Goal: Transaction & Acquisition: Purchase product/service

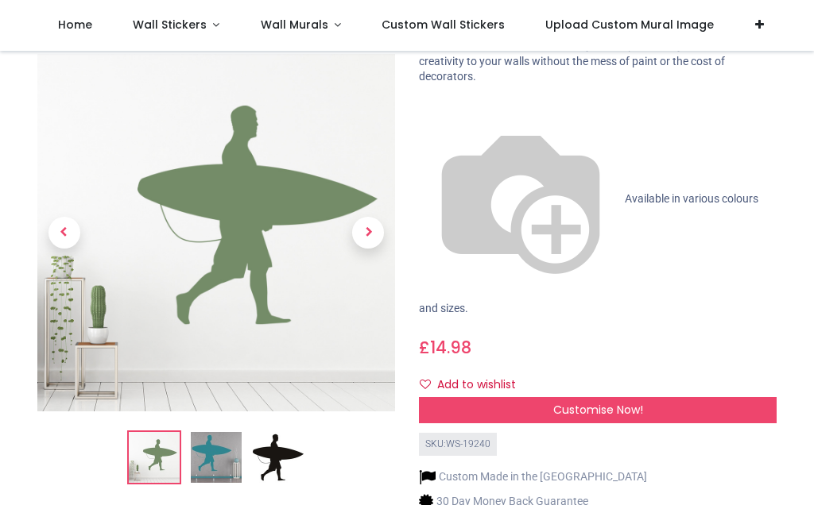
scroll to position [117, 0]
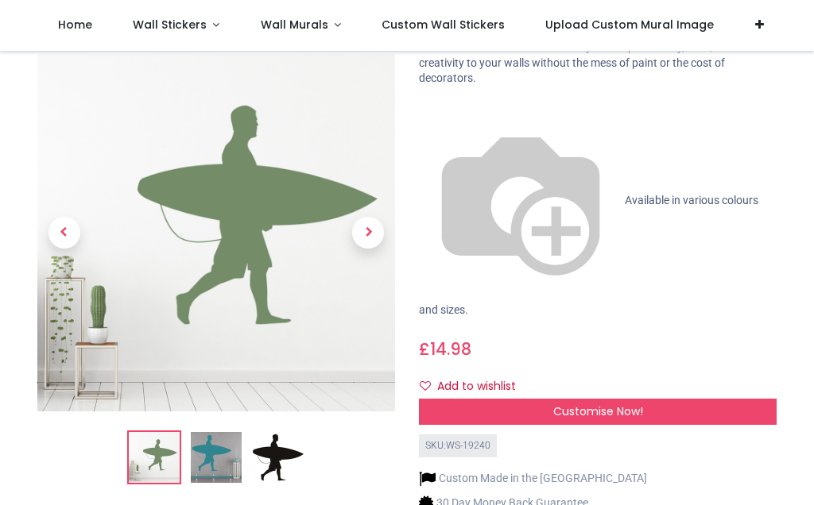
click at [372, 218] on span "Next" at bounding box center [368, 234] width 32 height 32
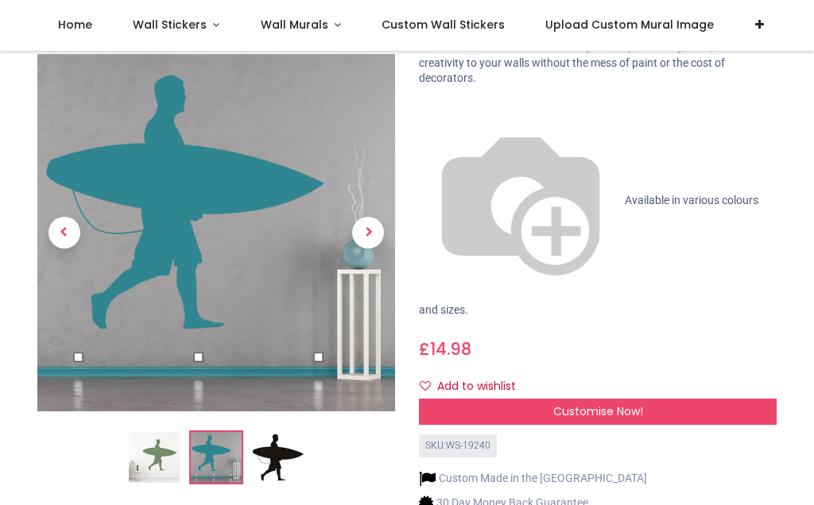
click at [368, 218] on span "Next" at bounding box center [368, 234] width 32 height 32
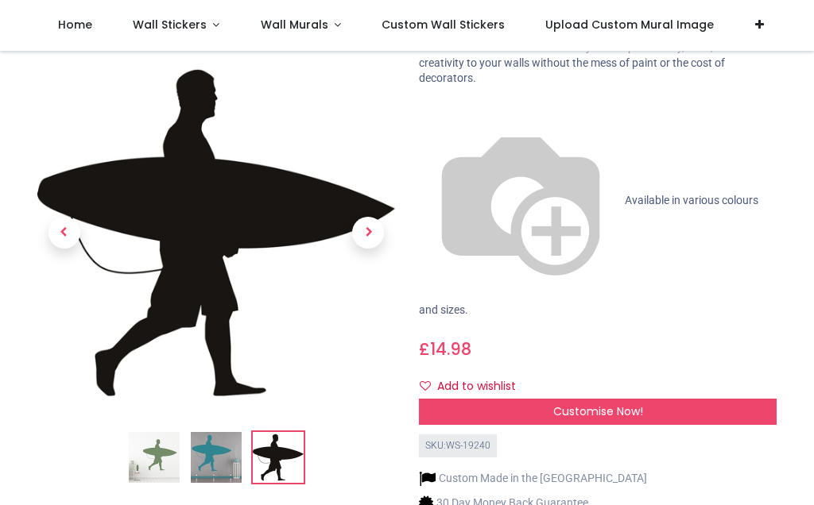
click at [68, 218] on span "Previous" at bounding box center [64, 234] width 32 height 32
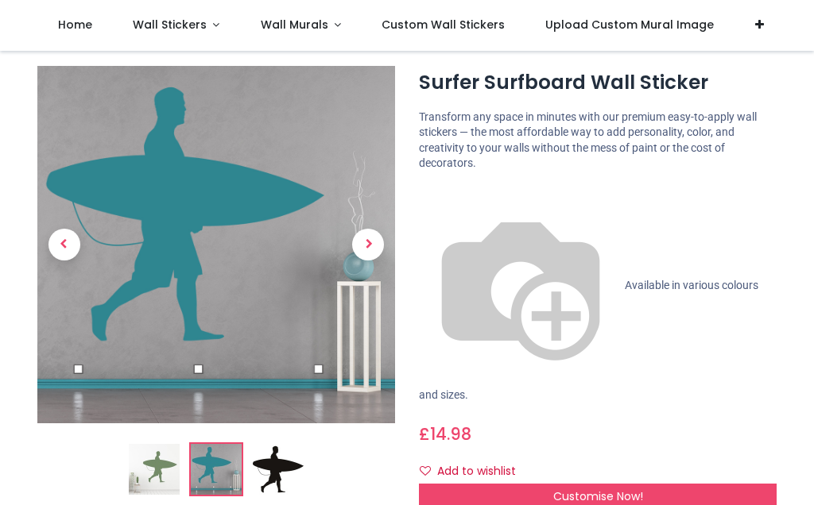
scroll to position [21, 0]
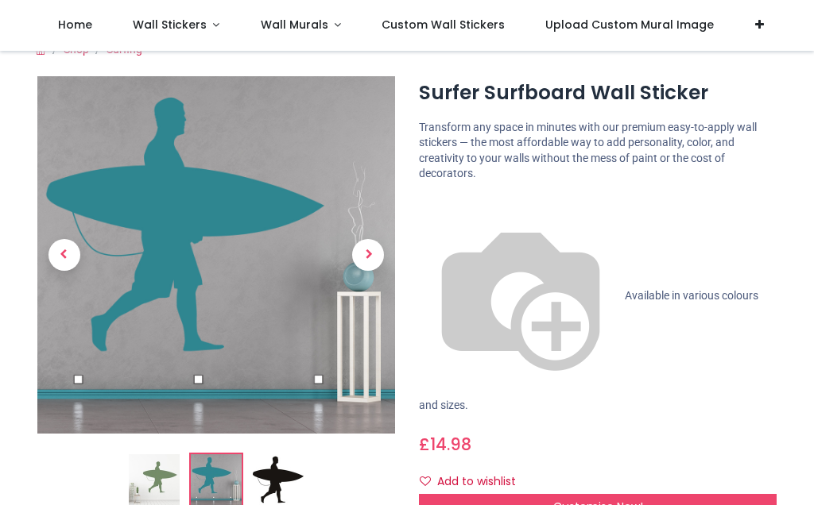
click at [707, 494] on div "Customise Now!" at bounding box center [598, 507] width 358 height 27
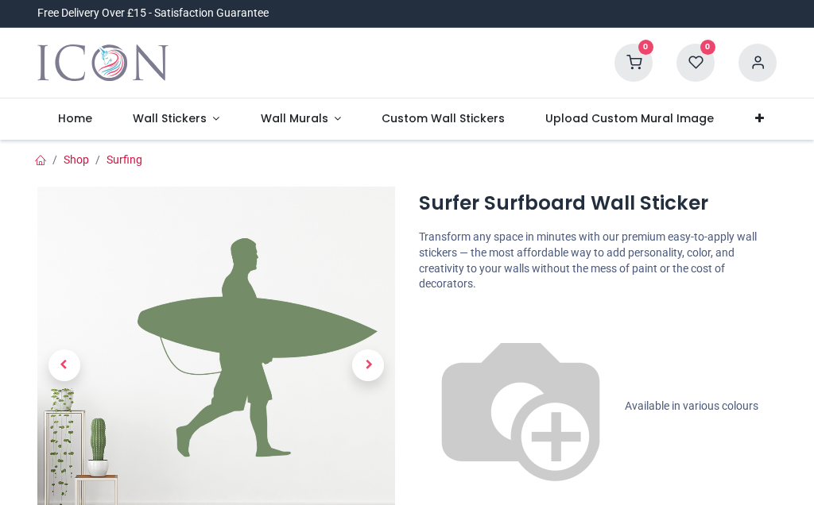
click at [368, 362] on span "Next" at bounding box center [368, 366] width 32 height 32
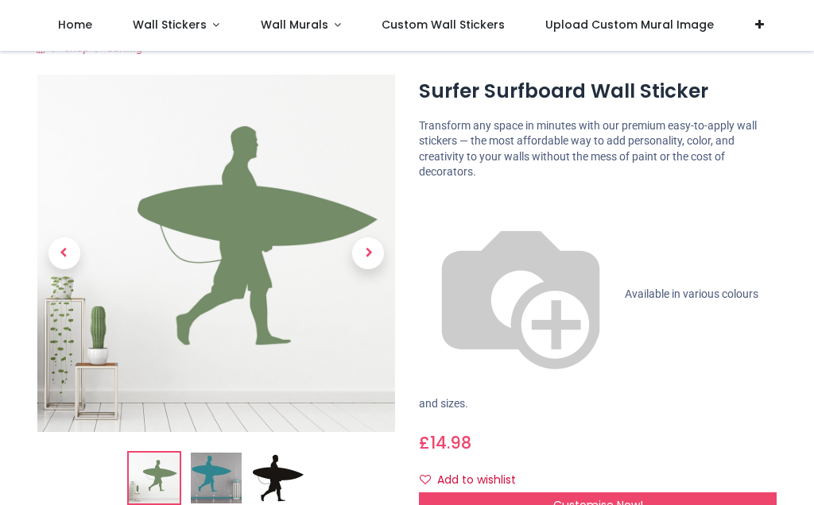
scroll to position [22, 0]
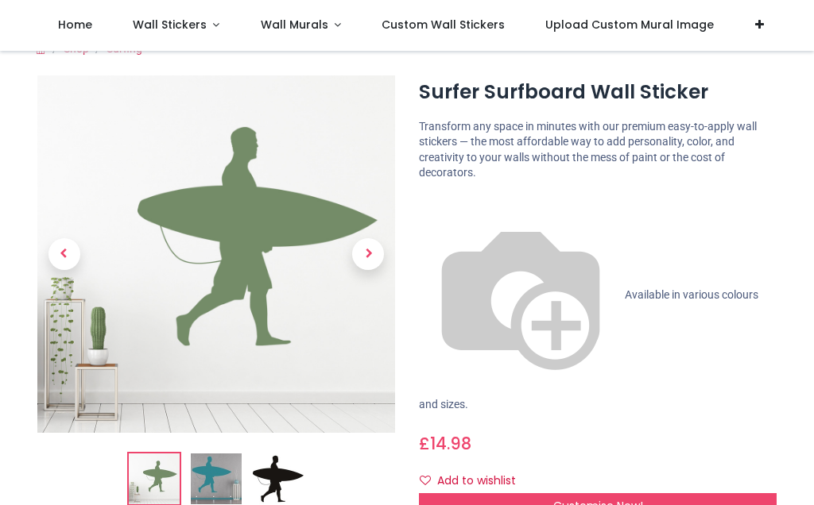
click at [218, 485] on img at bounding box center [216, 479] width 51 height 51
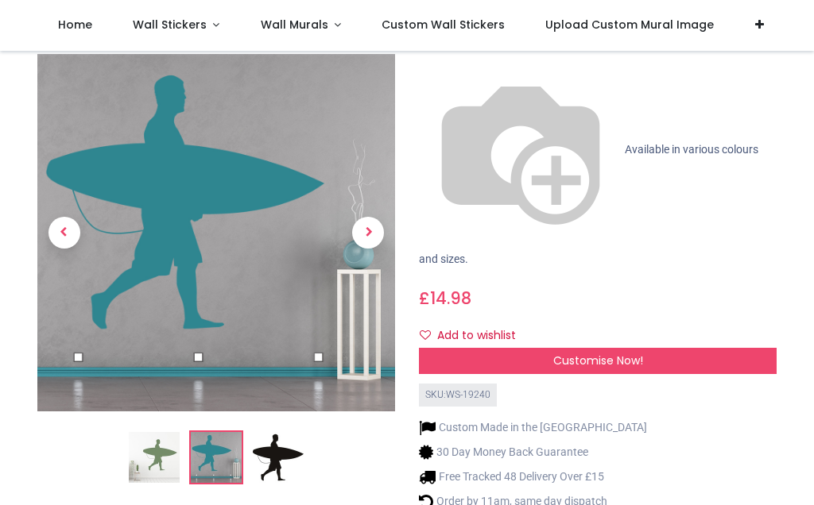
scroll to position [166, 0]
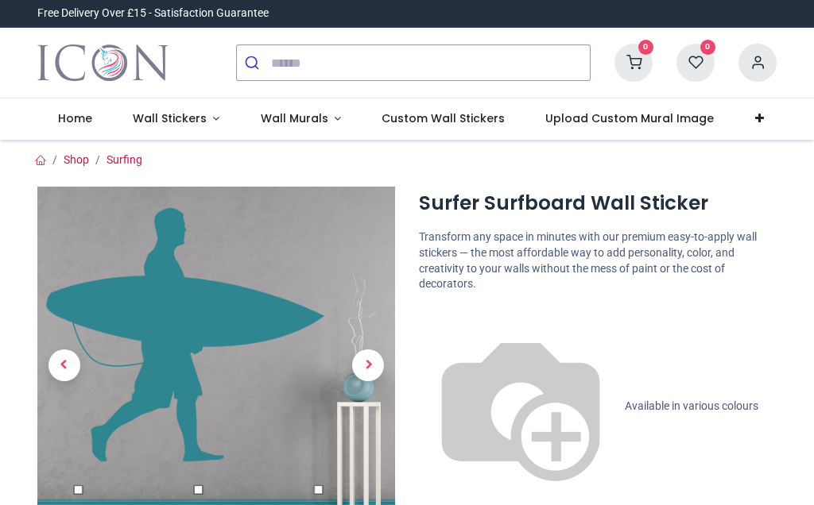
scroll to position [0, 0]
click at [636, 60] on icon at bounding box center [633, 63] width 38 height 38
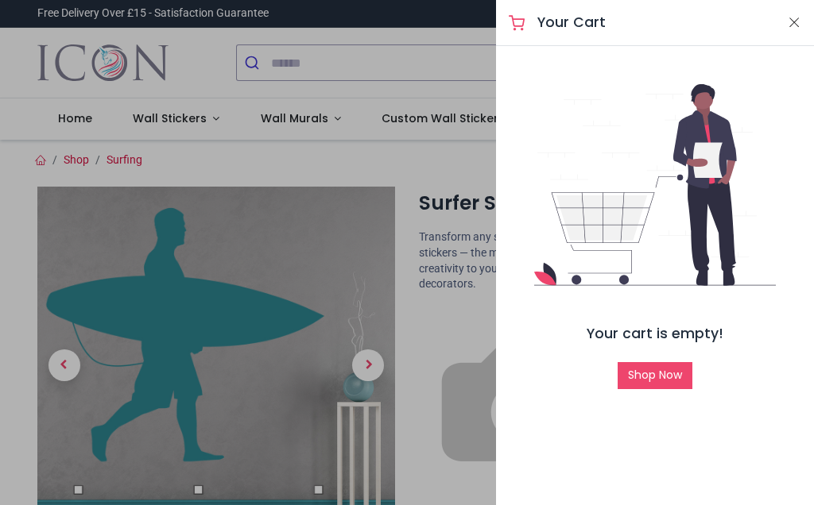
click at [800, 15] on button "Close" at bounding box center [794, 23] width 14 height 20
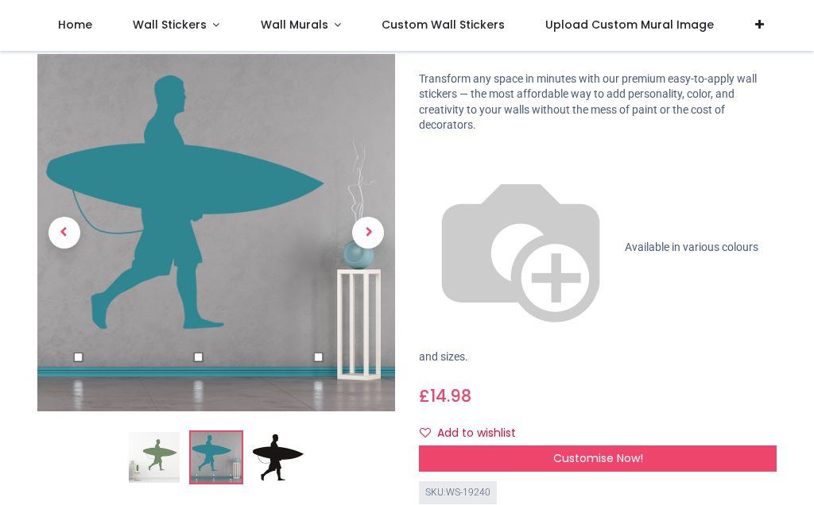
scroll to position [67, 0]
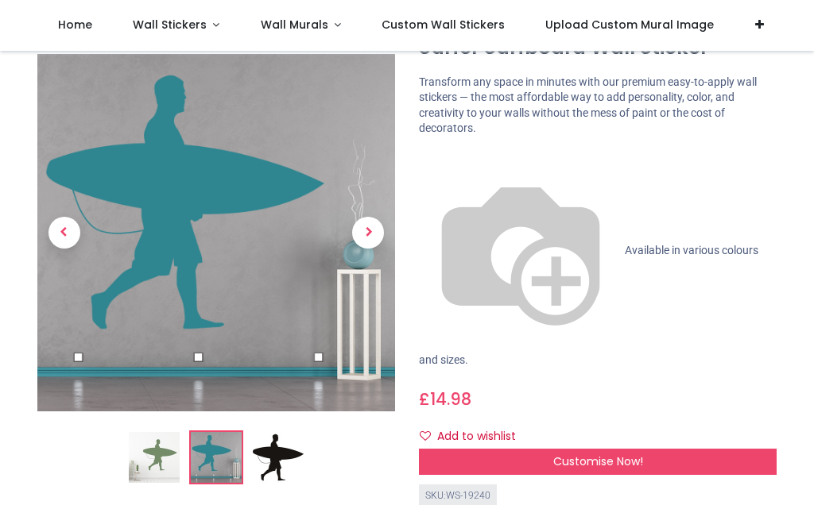
click at [665, 449] on div "Customise Now!" at bounding box center [598, 462] width 358 height 27
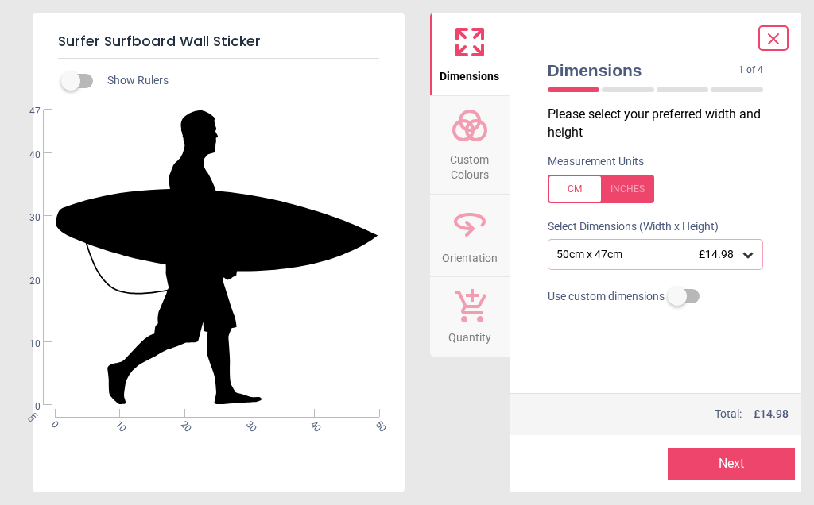
click at [747, 466] on button "Next" at bounding box center [730, 464] width 127 height 32
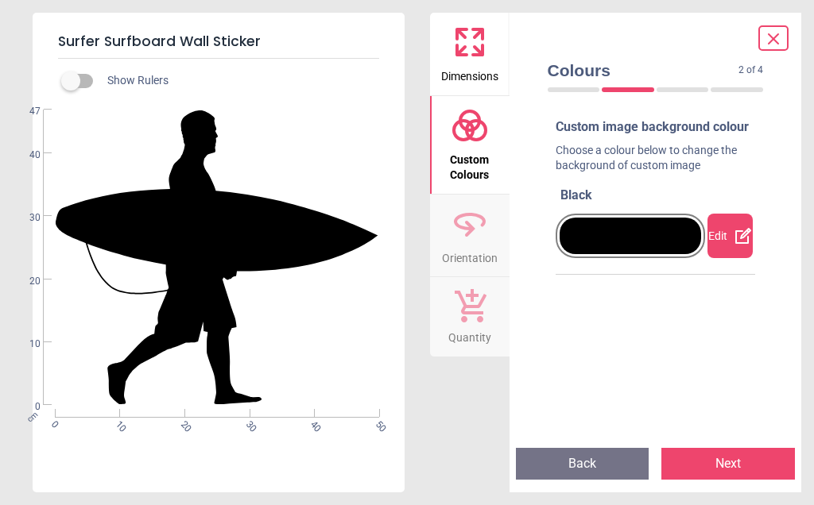
click at [736, 244] on icon at bounding box center [743, 236] width 16 height 16
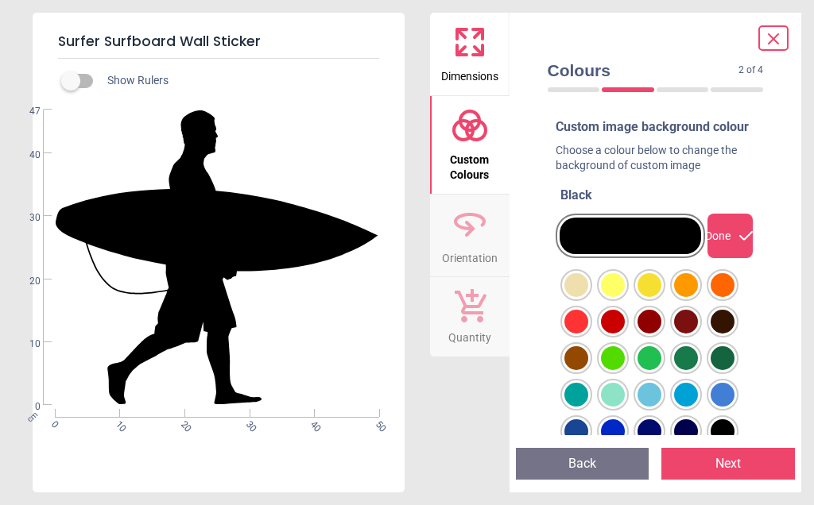
scroll to position [95, 0]
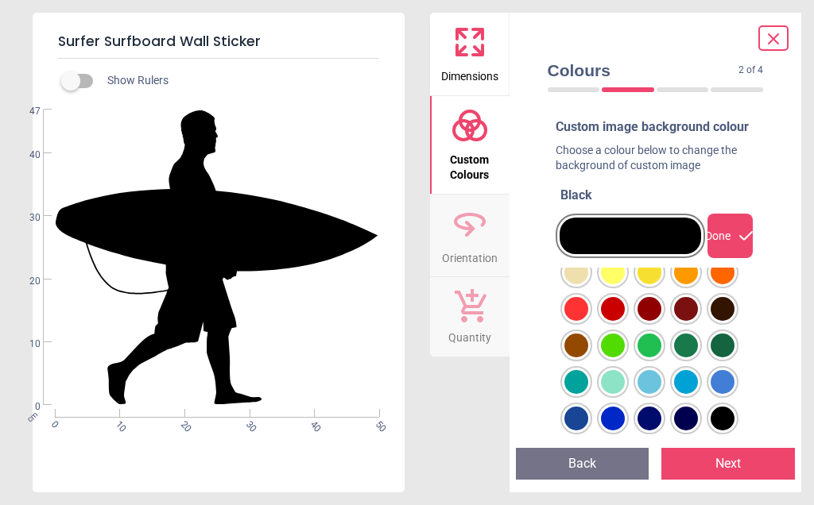
click at [588, 211] on div at bounding box center [576, 199] width 24 height 24
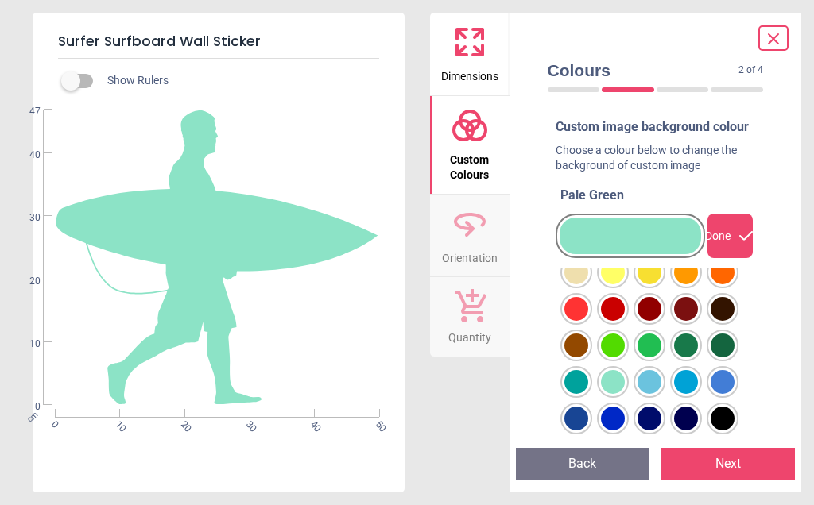
click at [740, 245] on icon at bounding box center [745, 235] width 19 height 19
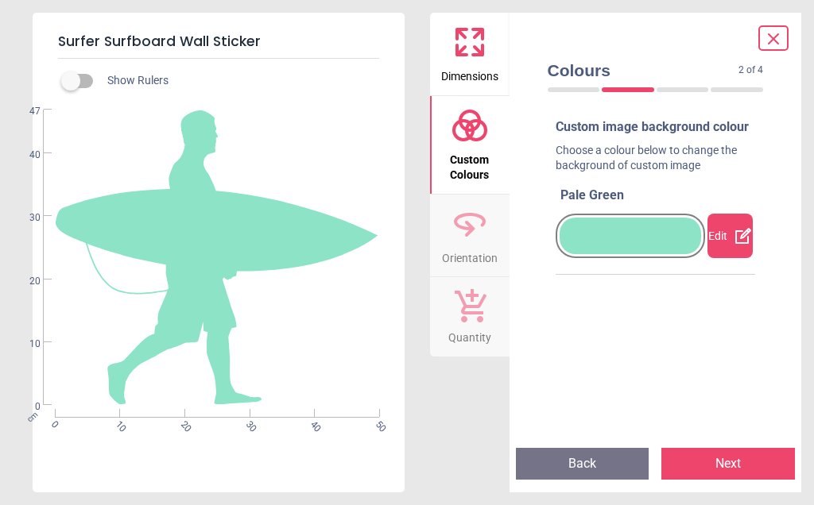
click at [649, 254] on div at bounding box center [630, 236] width 142 height 37
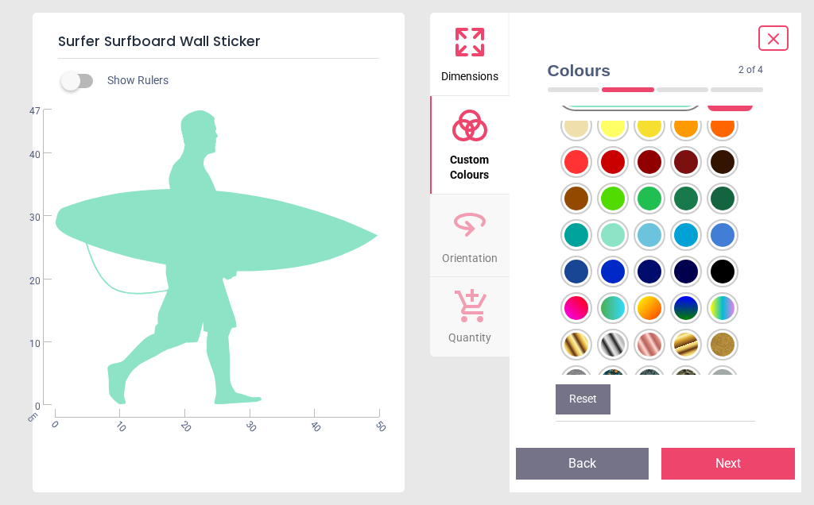
scroll to position [161, 0]
click at [588, 64] on div at bounding box center [576, 53] width 24 height 24
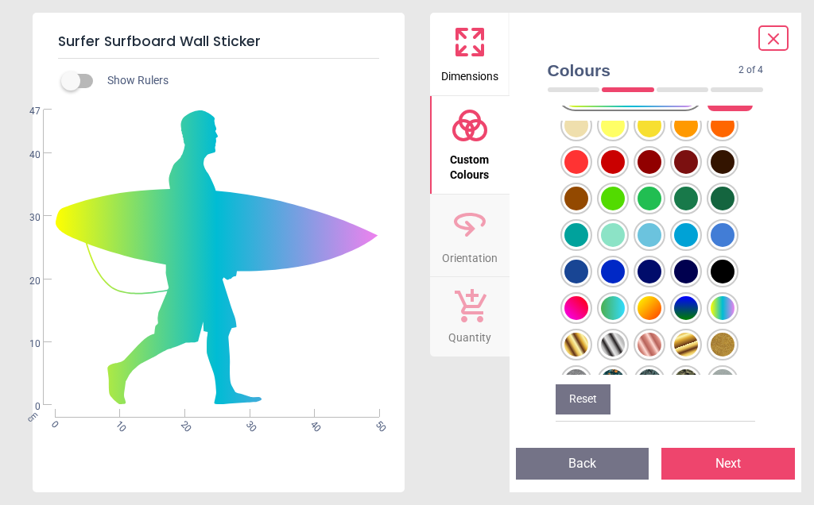
click at [588, 64] on div at bounding box center [576, 53] width 24 height 24
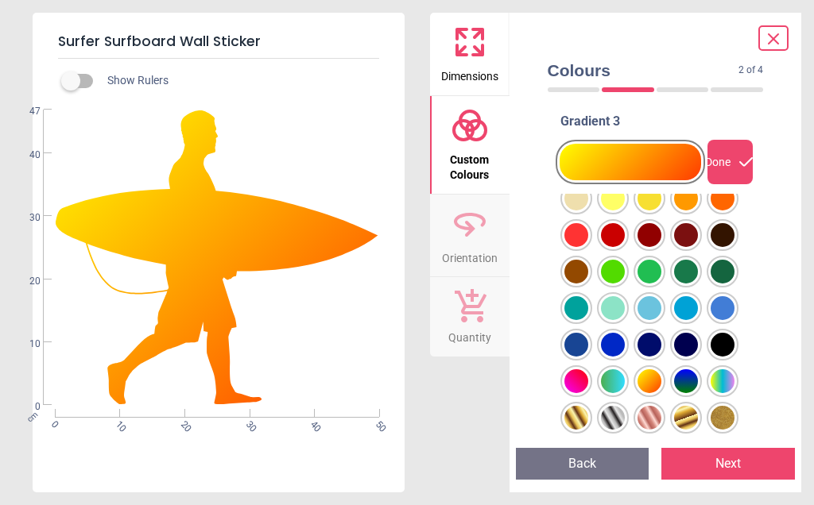
scroll to position [76, 0]
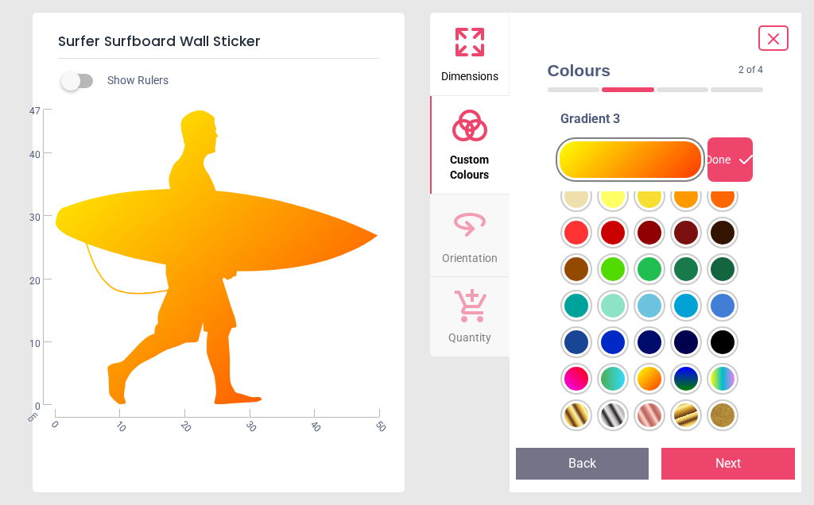
click at [727, 174] on div "Done" at bounding box center [729, 159] width 45 height 44
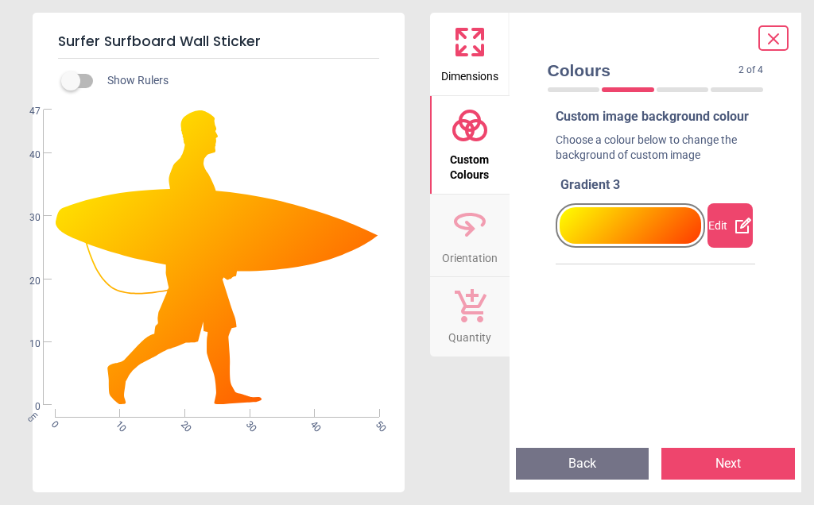
click at [745, 461] on button "Next" at bounding box center [727, 464] width 133 height 32
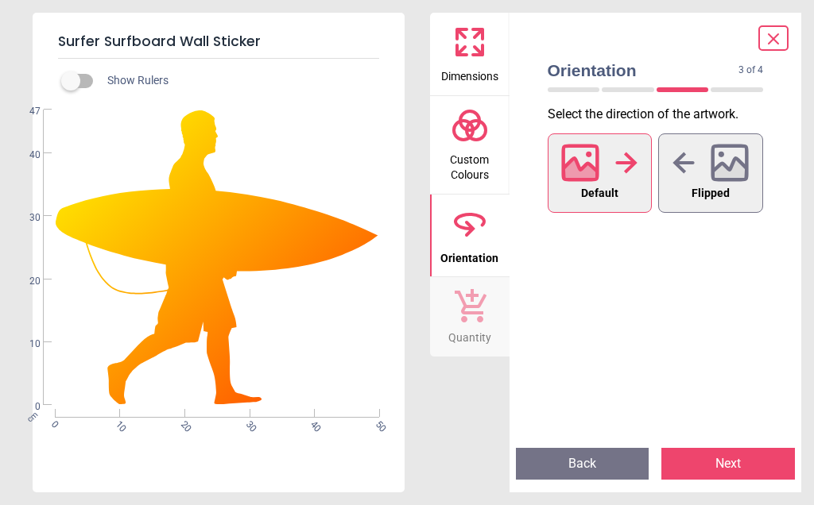
click at [611, 177] on div at bounding box center [599, 162] width 76 height 41
click at [593, 162] on icon at bounding box center [580, 163] width 38 height 38
click at [585, 164] on icon at bounding box center [580, 172] width 34 height 28
click at [736, 176] on icon at bounding box center [730, 172] width 34 height 28
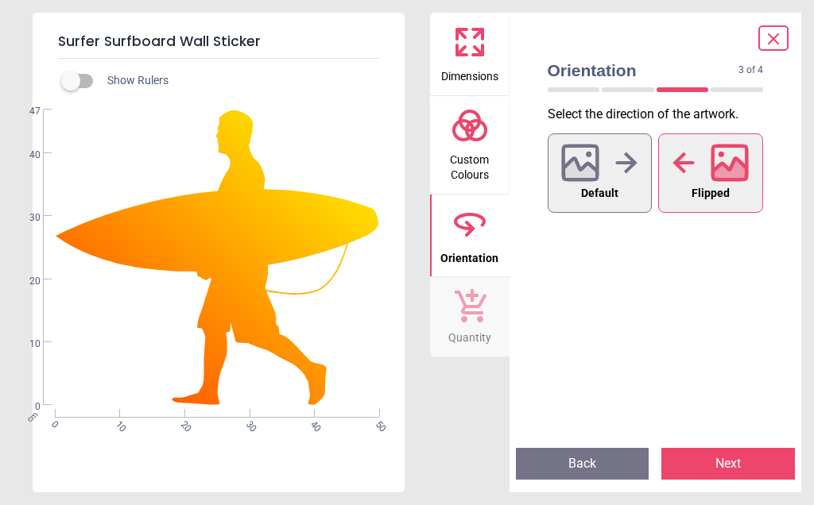
click at [593, 167] on icon at bounding box center [580, 172] width 34 height 28
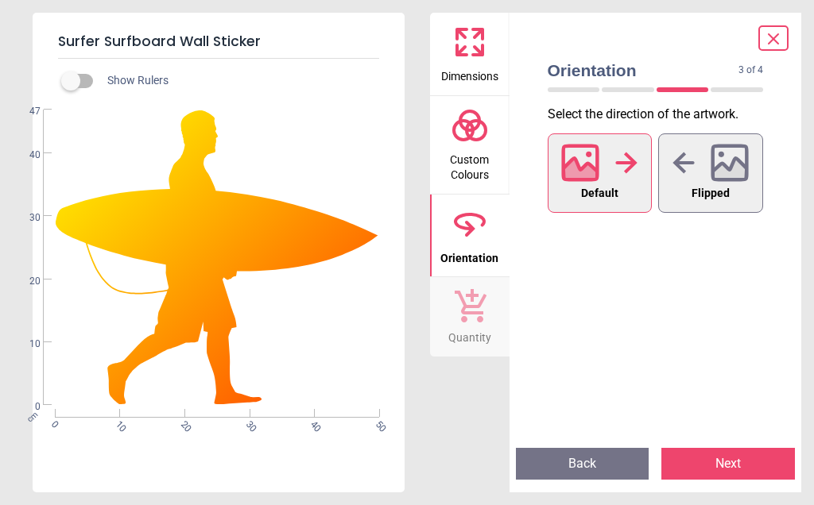
click at [739, 162] on icon at bounding box center [730, 172] width 34 height 28
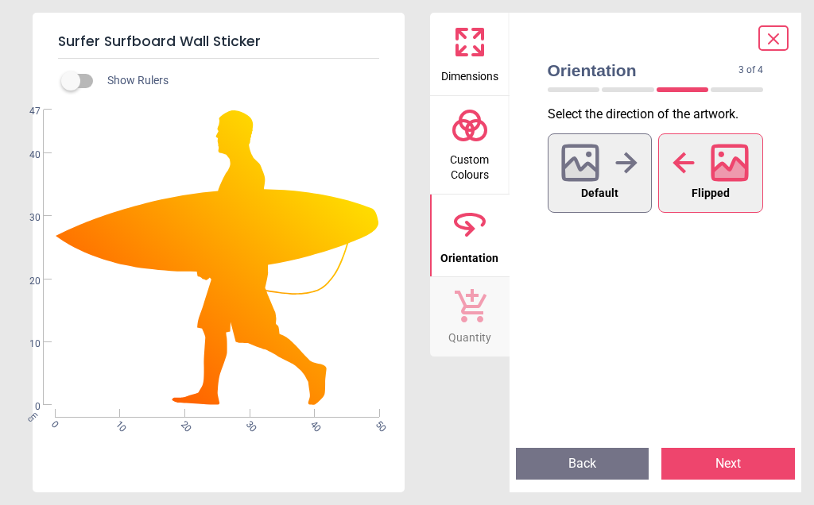
click at [601, 164] on div at bounding box center [599, 162] width 76 height 41
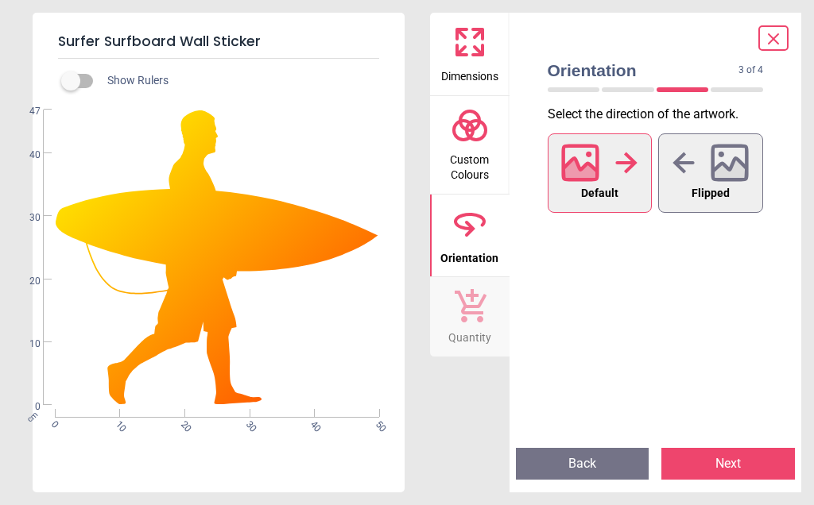
click at [745, 471] on button "Next" at bounding box center [727, 464] width 133 height 32
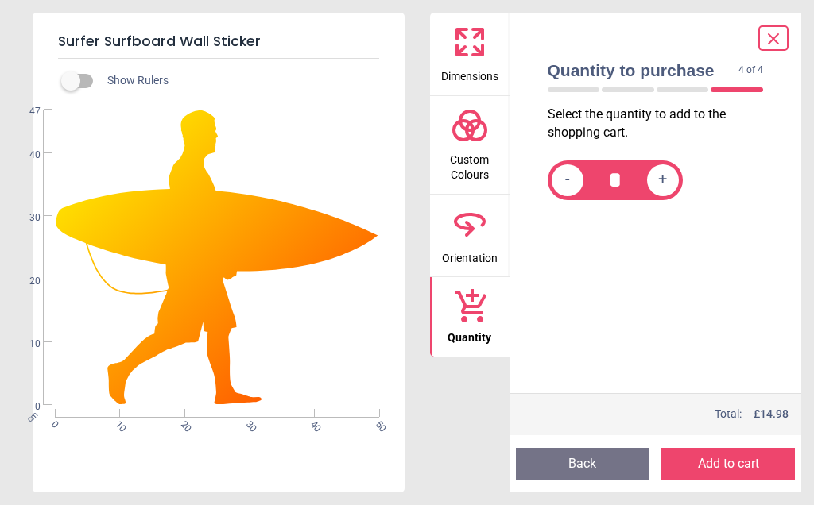
click at [758, 469] on button "Add to cart" at bounding box center [727, 464] width 133 height 32
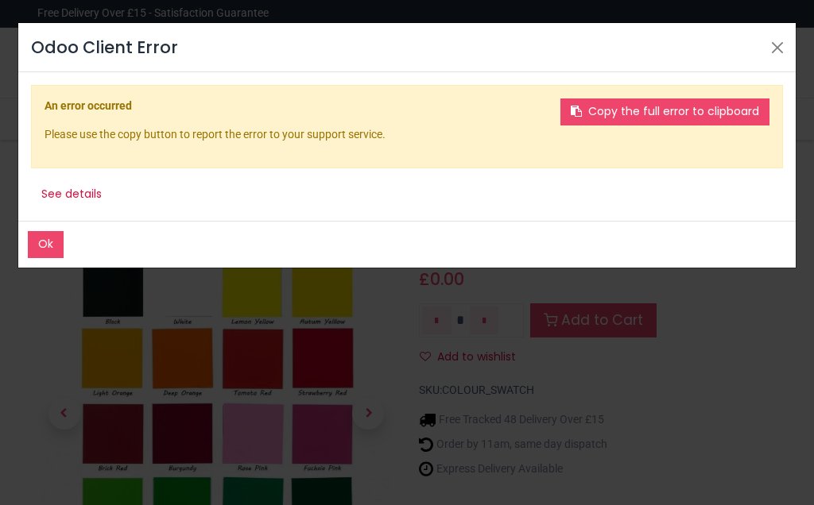
click at [777, 45] on button "Close" at bounding box center [777, 48] width 24 height 24
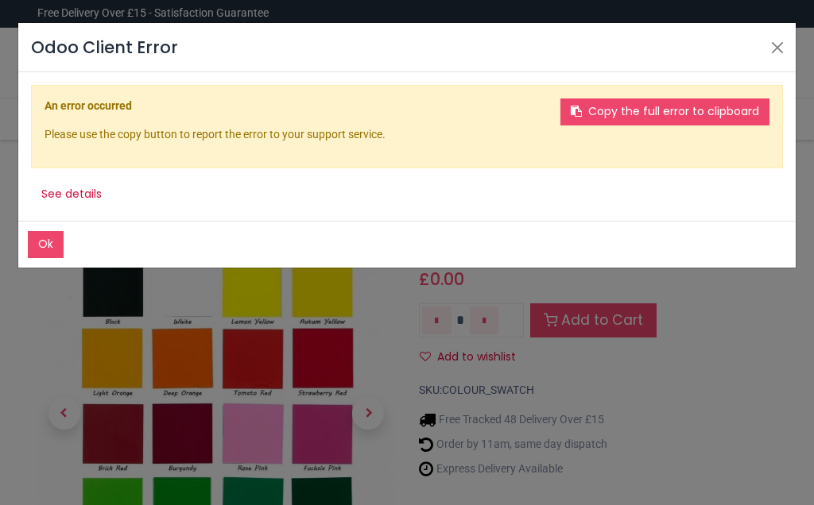
click at [722, 112] on button "Copy the full error to clipboard" at bounding box center [664, 112] width 209 height 27
click at [39, 253] on button "Ok" at bounding box center [46, 244] width 36 height 27
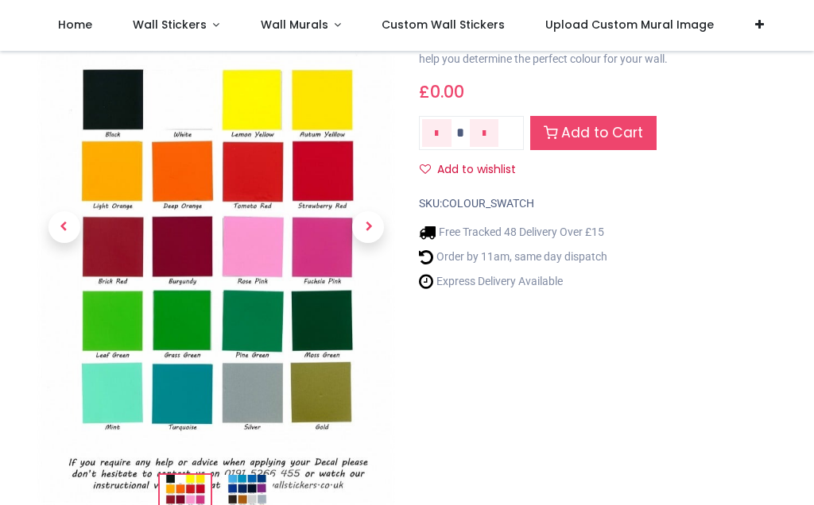
scroll to position [106, 0]
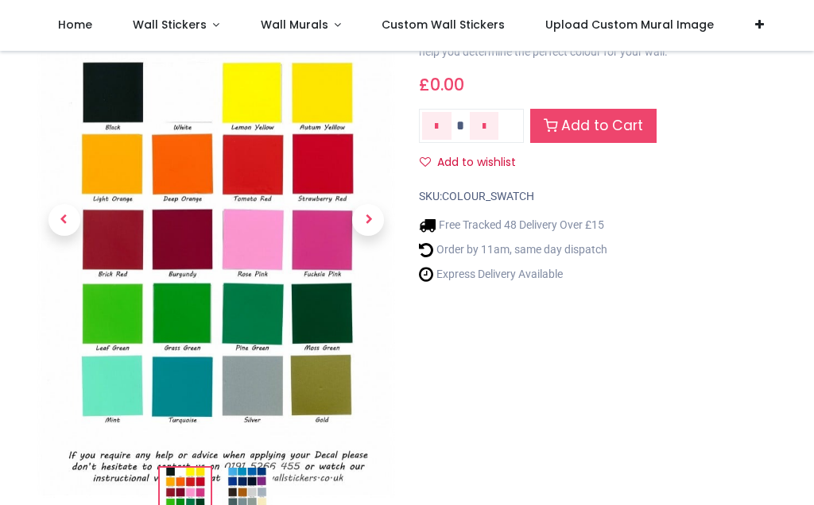
click at [117, 392] on img at bounding box center [216, 244] width 358 height 505
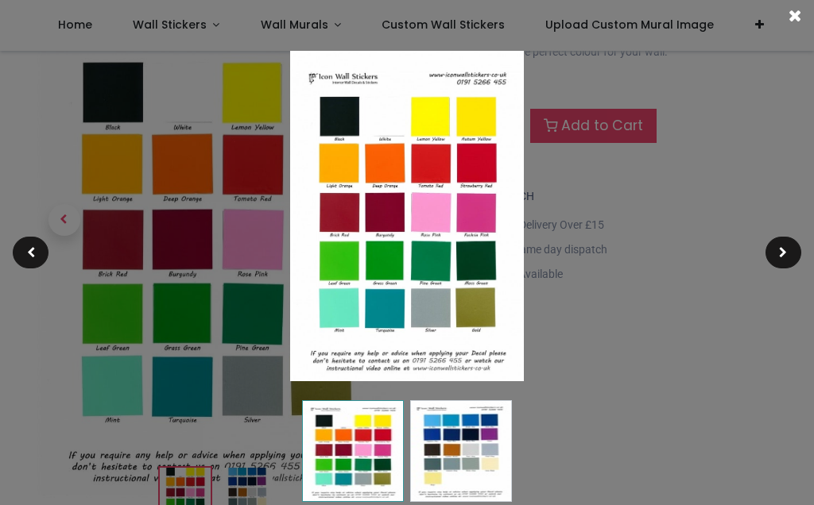
click at [116, 397] on div at bounding box center [407, 252] width 814 height 505
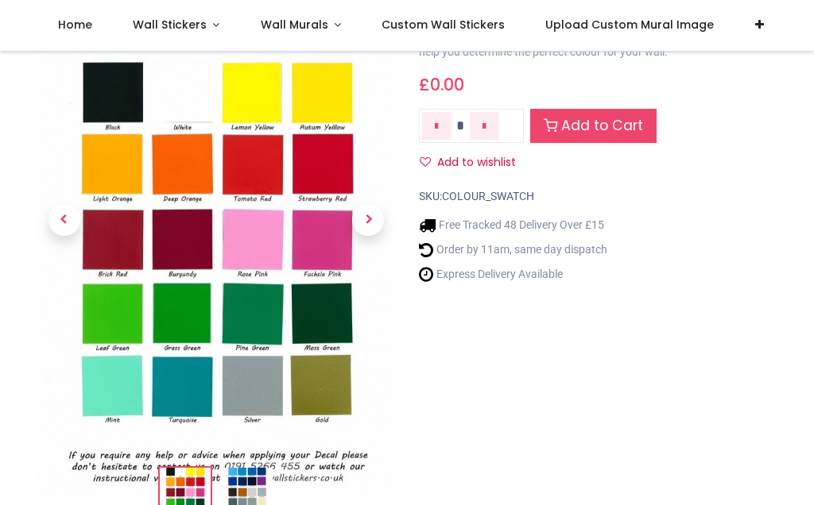
click at [115, 403] on img at bounding box center [216, 244] width 358 height 505
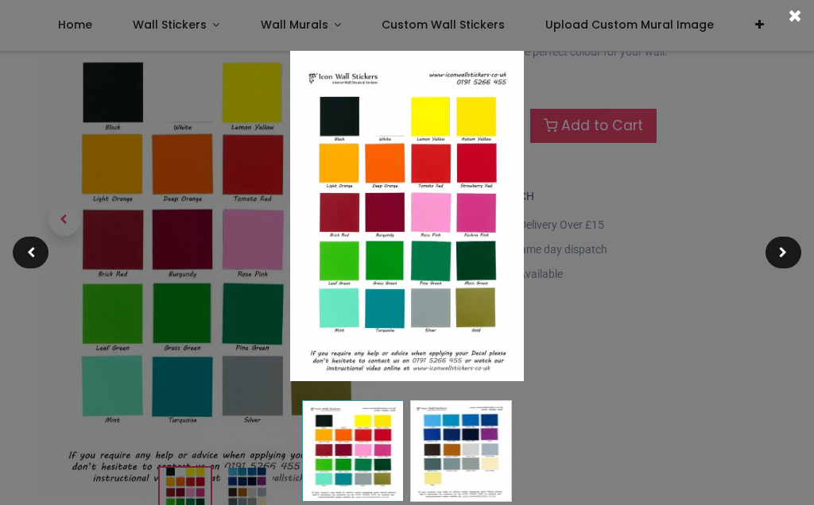
click at [345, 307] on img at bounding box center [407, 216] width 234 height 330
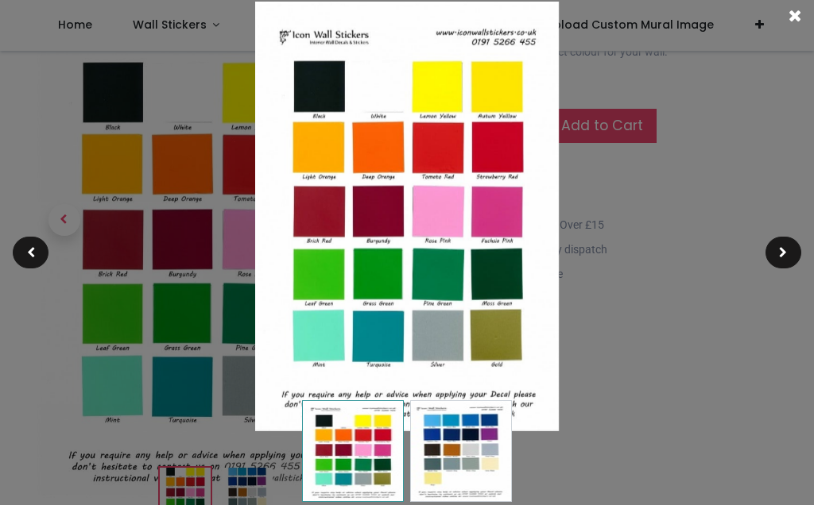
click at [319, 345] on img at bounding box center [406, 217] width 303 height 430
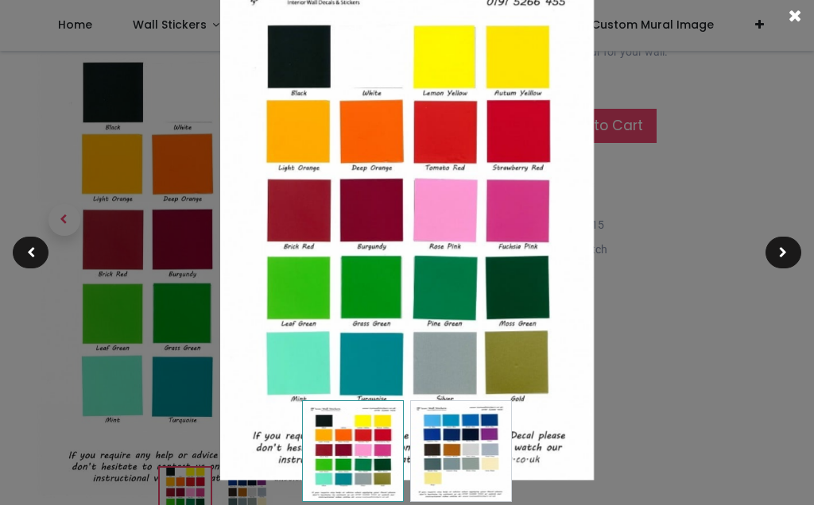
click at [657, 314] on div at bounding box center [407, 252] width 814 height 505
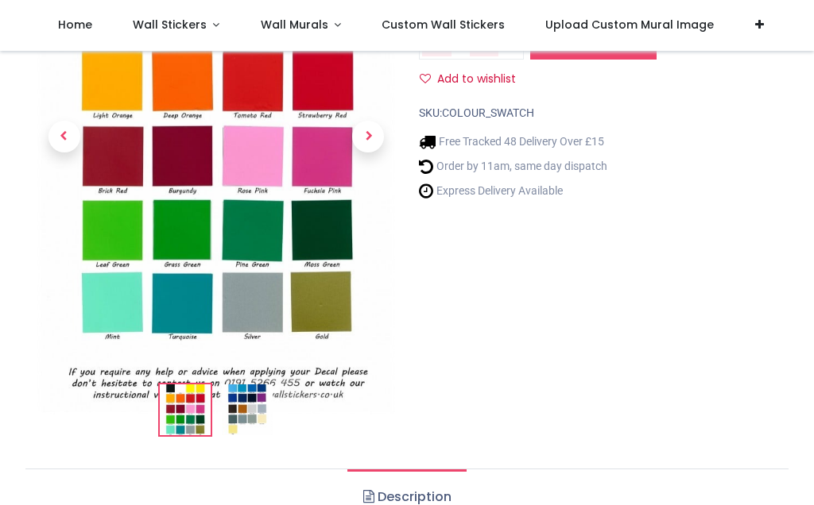
scroll to position [185, 0]
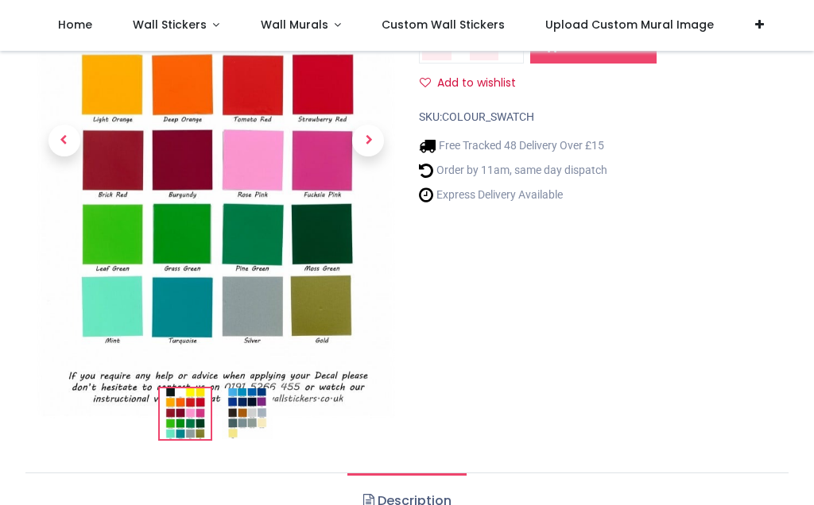
click at [374, 139] on span "Next" at bounding box center [368, 141] width 32 height 32
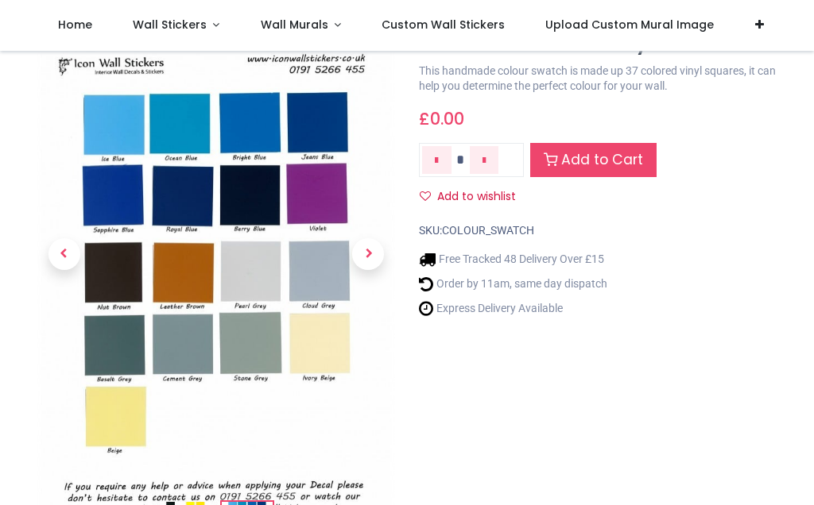
scroll to position [71, 0]
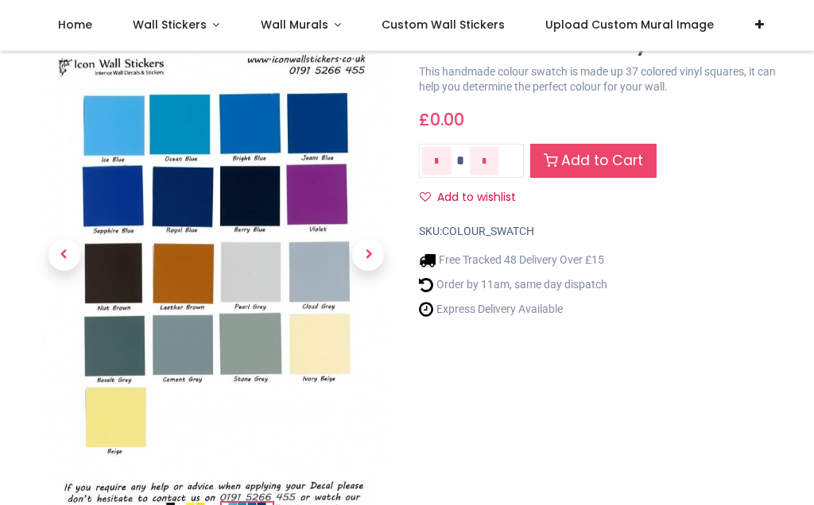
click at [371, 249] on span "Next" at bounding box center [368, 255] width 32 height 32
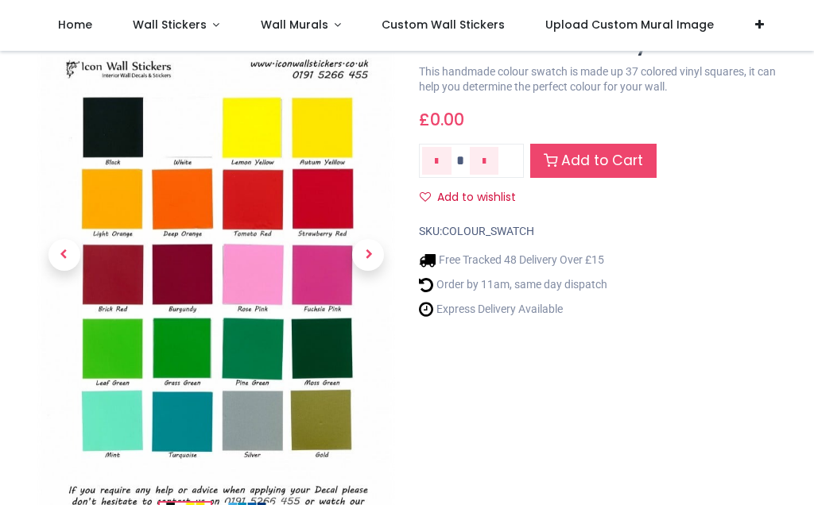
click at [376, 253] on span "Next" at bounding box center [368, 255] width 32 height 32
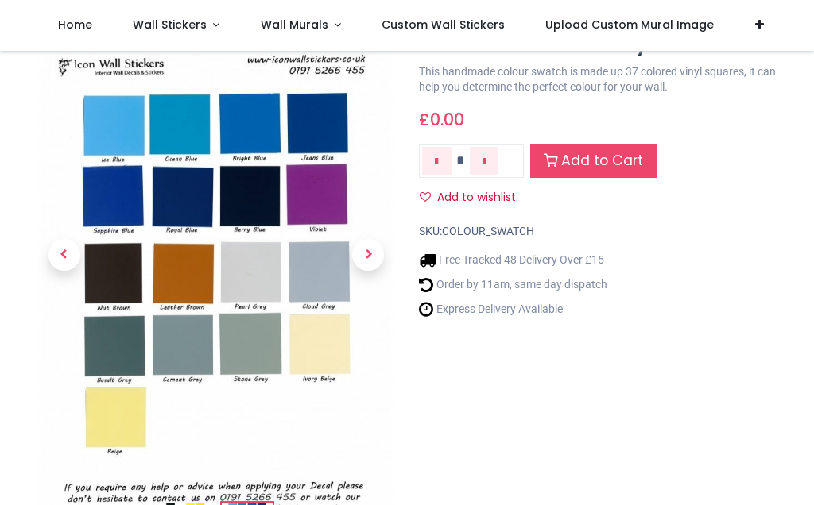
click at [375, 254] on span "Next" at bounding box center [368, 255] width 32 height 32
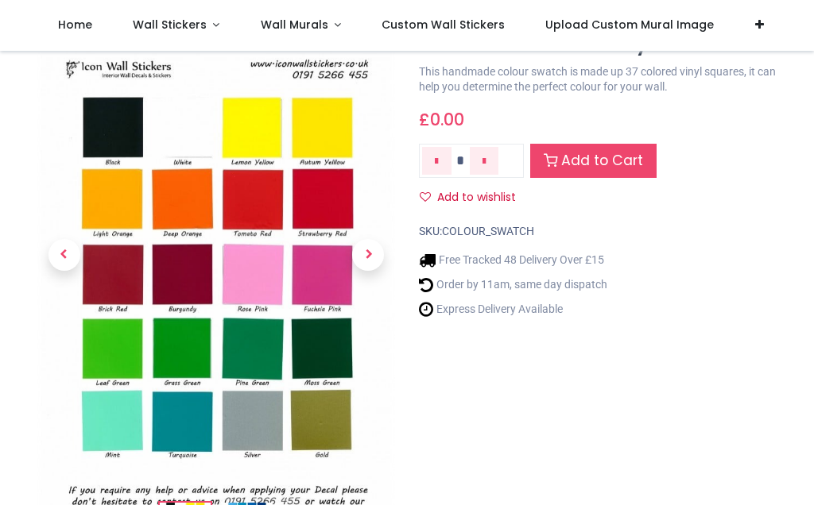
click at [128, 427] on img at bounding box center [216, 279] width 358 height 505
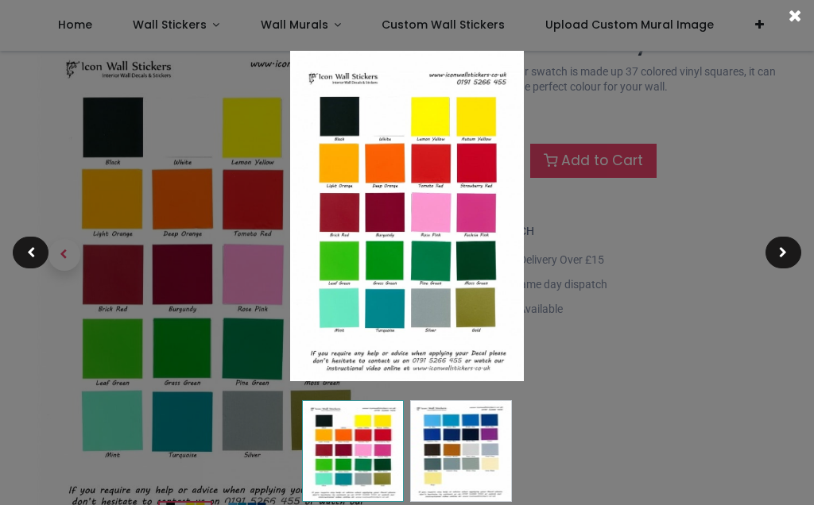
click at [790, 257] on div at bounding box center [783, 253] width 36 height 32
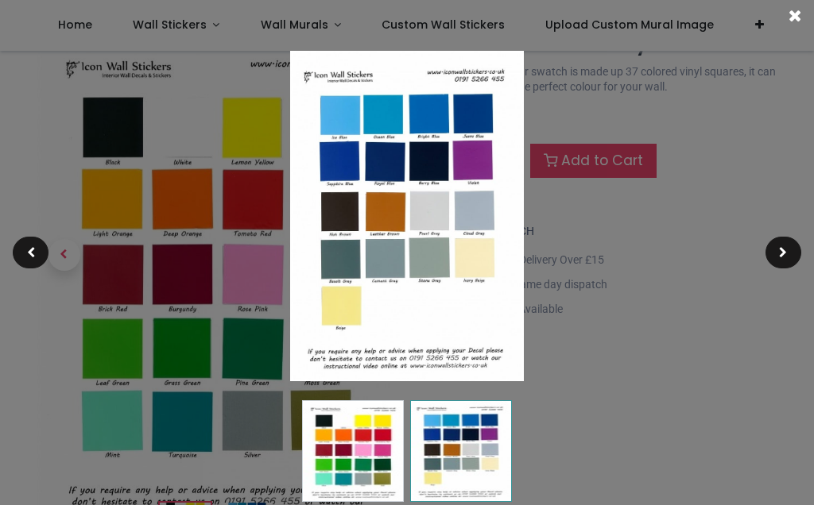
click at [788, 260] on div at bounding box center [783, 253] width 36 height 32
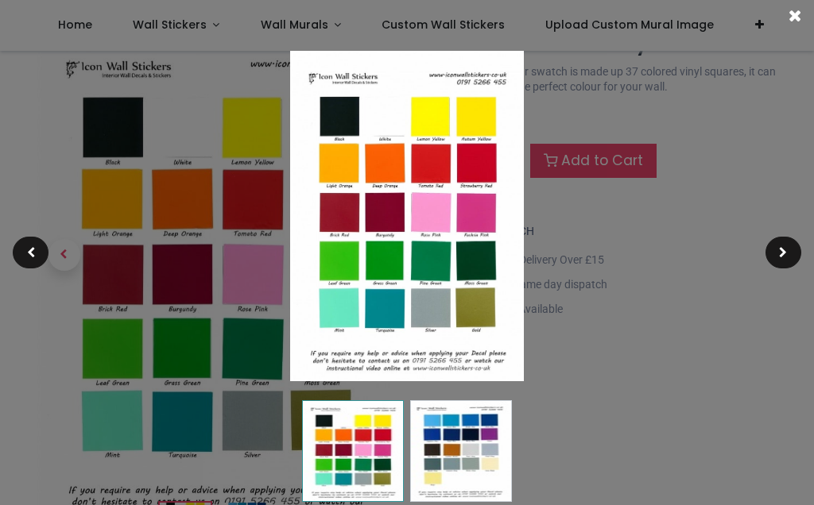
click at [334, 311] on img at bounding box center [407, 216] width 234 height 330
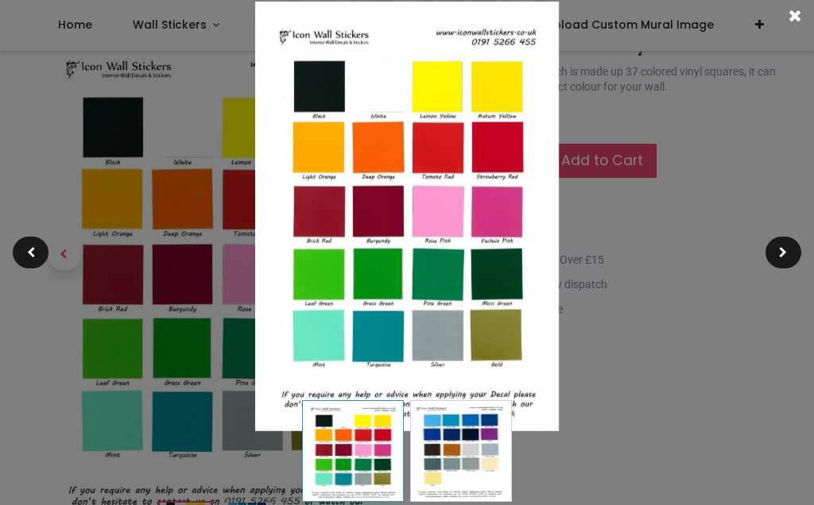
click at [320, 351] on img at bounding box center [406, 217] width 303 height 430
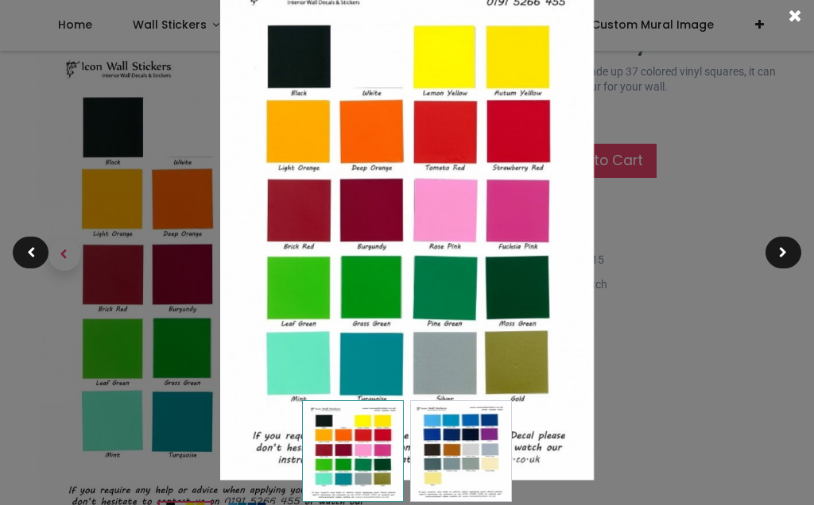
click at [700, 284] on div at bounding box center [407, 252] width 814 height 505
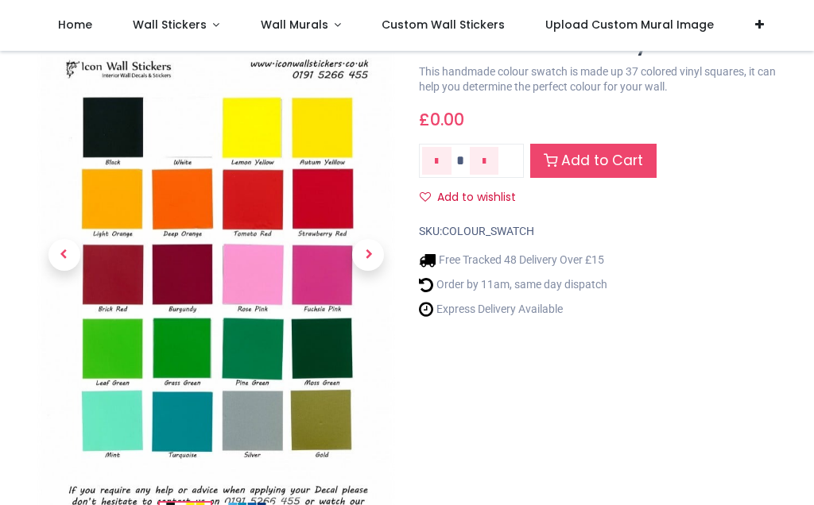
click at [58, 258] on span "Previous" at bounding box center [64, 255] width 32 height 32
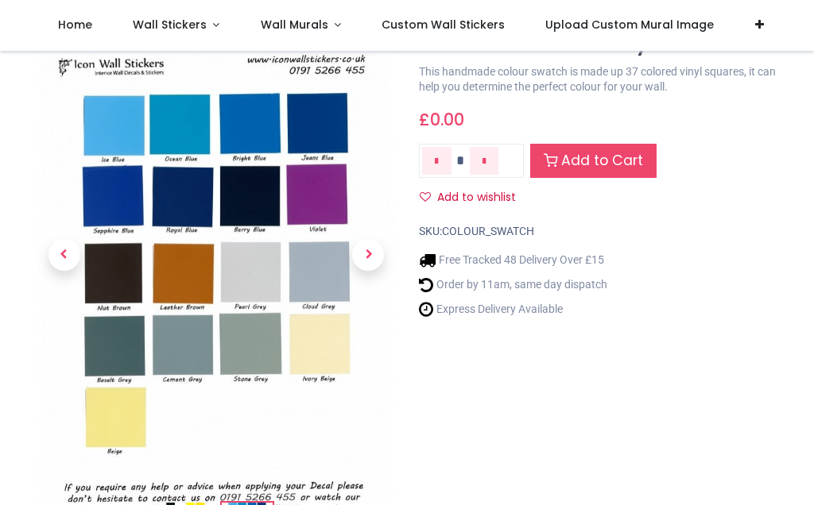
click at [61, 257] on span "Previous" at bounding box center [64, 255] width 32 height 32
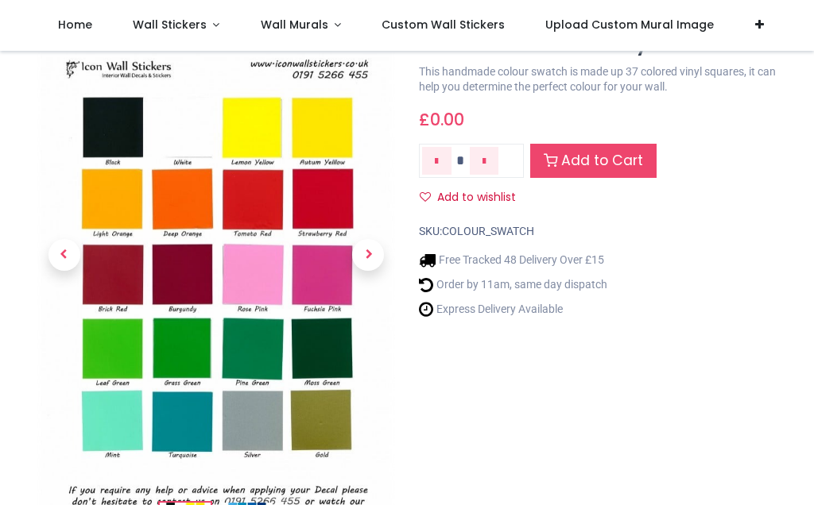
click at [119, 417] on img at bounding box center [216, 279] width 358 height 505
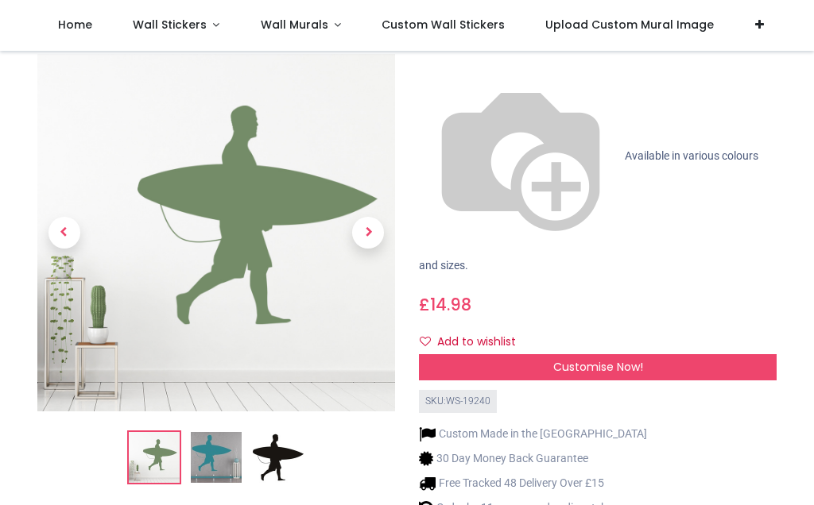
scroll to position [160, 0]
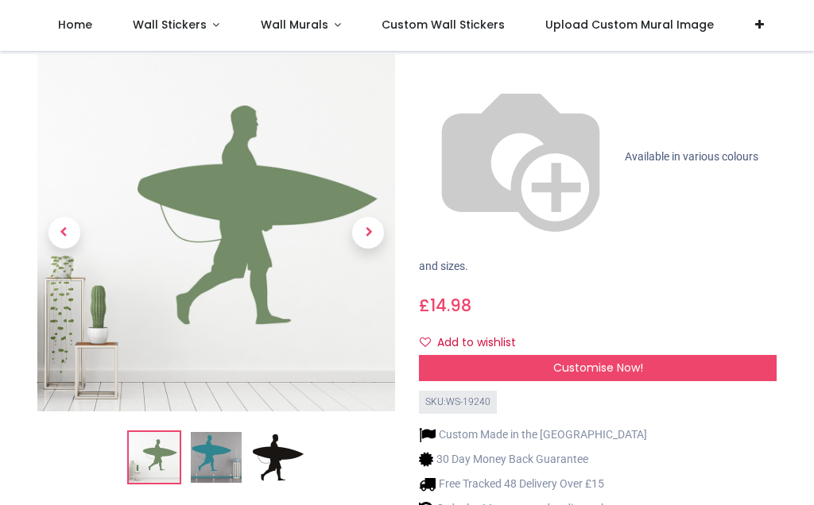
click at [675, 355] on div "Customise Now!" at bounding box center [598, 368] width 358 height 27
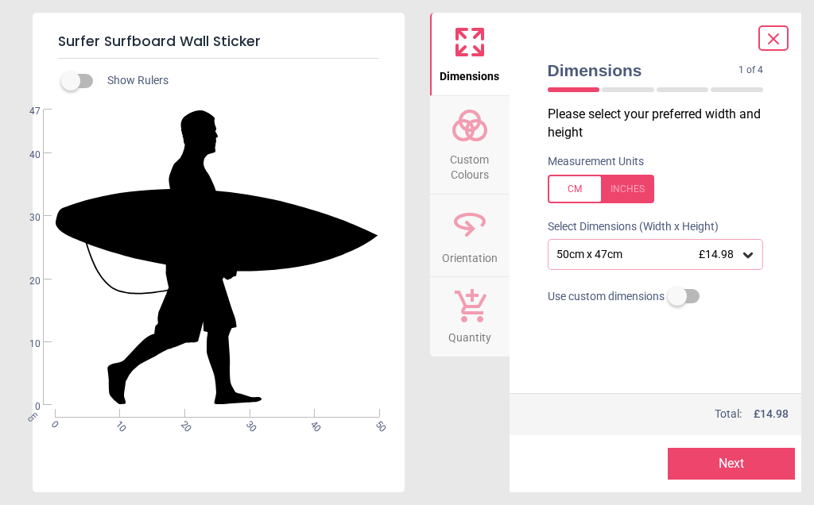
click at [749, 463] on button "Next" at bounding box center [730, 464] width 127 height 32
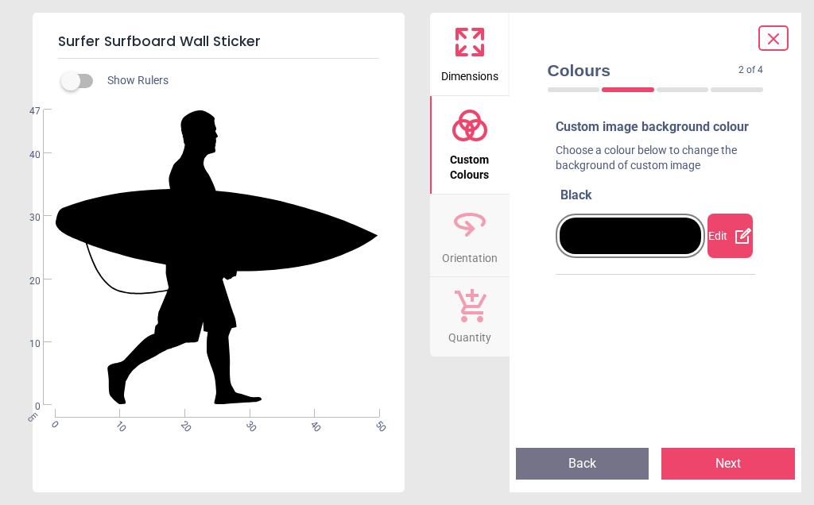
click at [678, 248] on div at bounding box center [630, 236] width 142 height 37
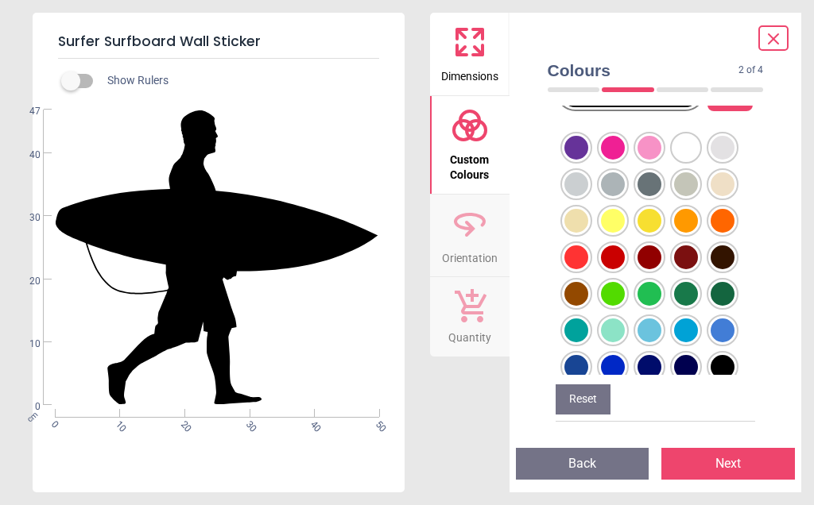
scroll to position [161, 0]
click at [593, 401] on button "Reset" at bounding box center [582, 400] width 55 height 30
click at [588, 160] on div at bounding box center [576, 148] width 24 height 24
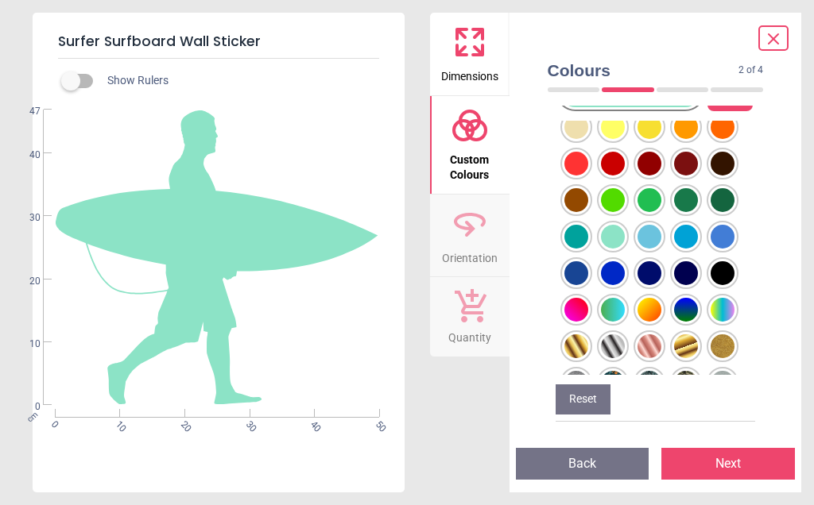
scroll to position [95, 0]
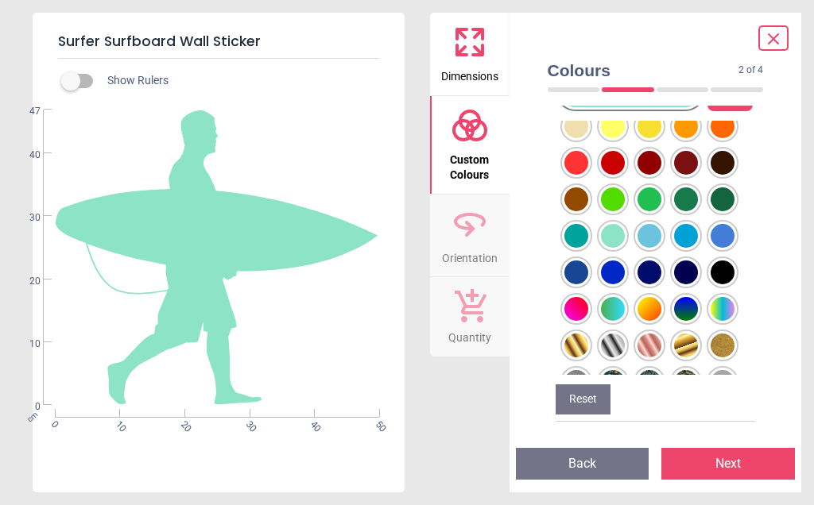
click at [588, 65] on div at bounding box center [576, 53] width 24 height 24
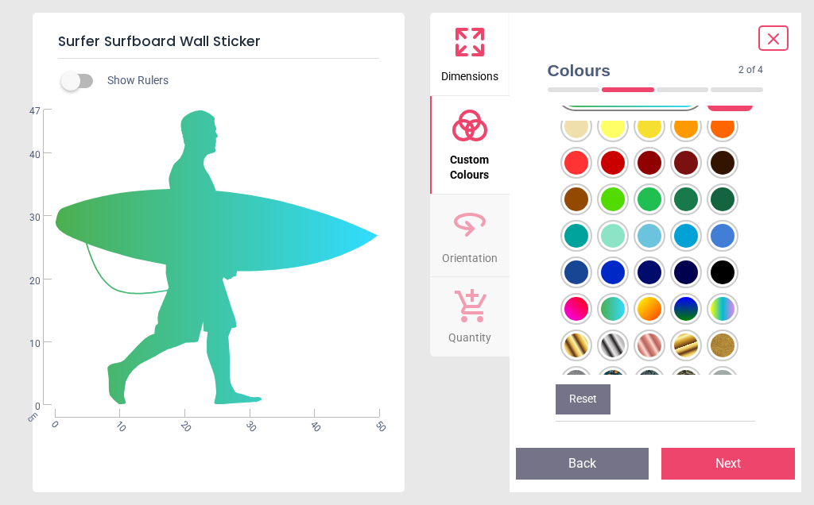
click at [588, 65] on div at bounding box center [576, 53] width 24 height 24
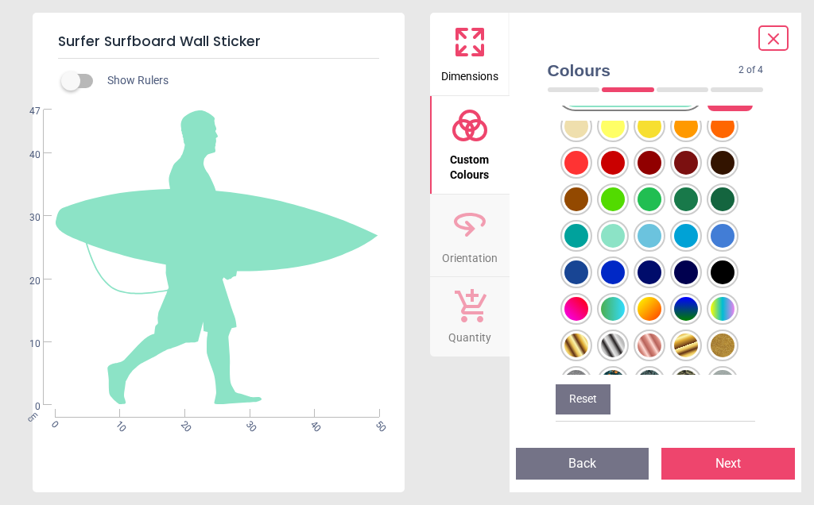
click at [578, 65] on div at bounding box center [576, 53] width 24 height 24
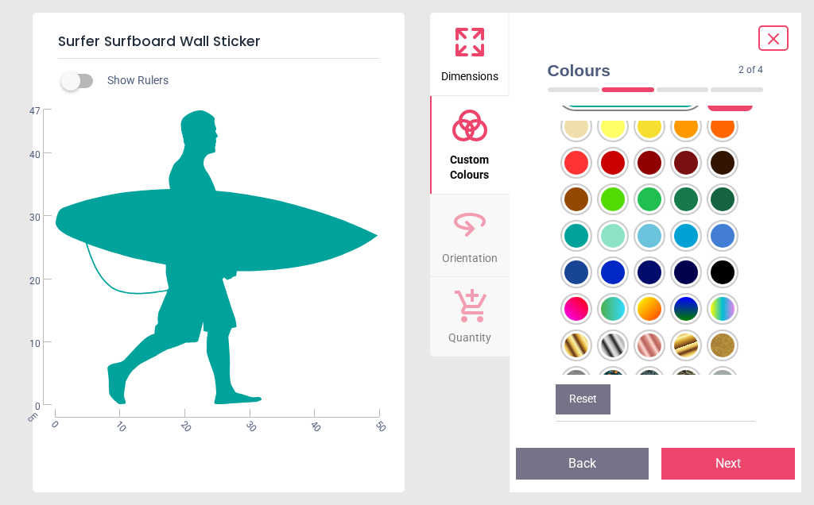
click at [588, 65] on div at bounding box center [576, 53] width 24 height 24
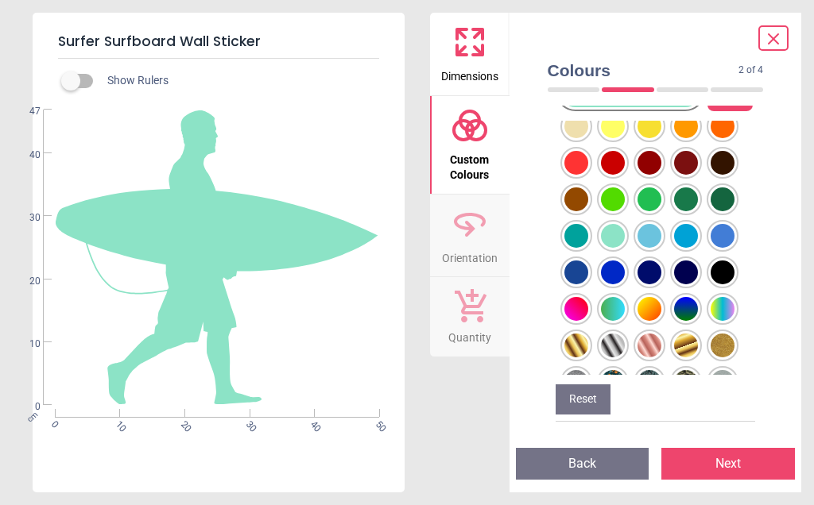
click at [588, 65] on div at bounding box center [576, 53] width 24 height 24
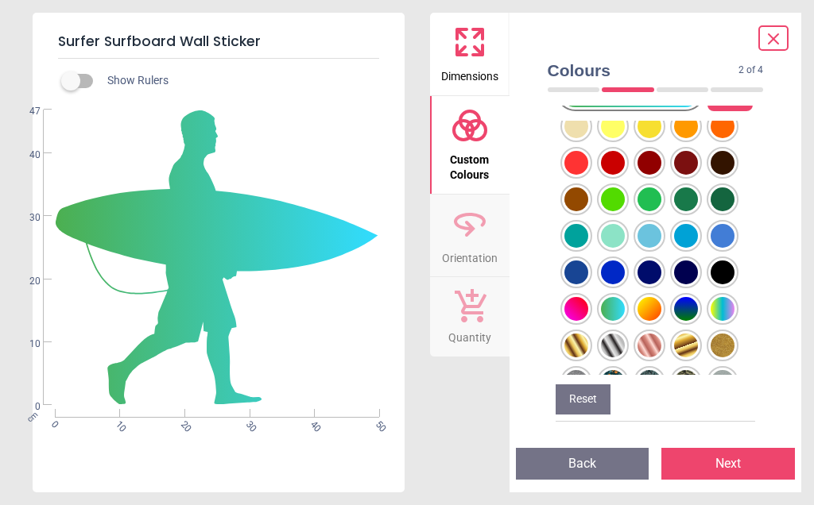
click at [733, 466] on button "Next" at bounding box center [727, 464] width 133 height 32
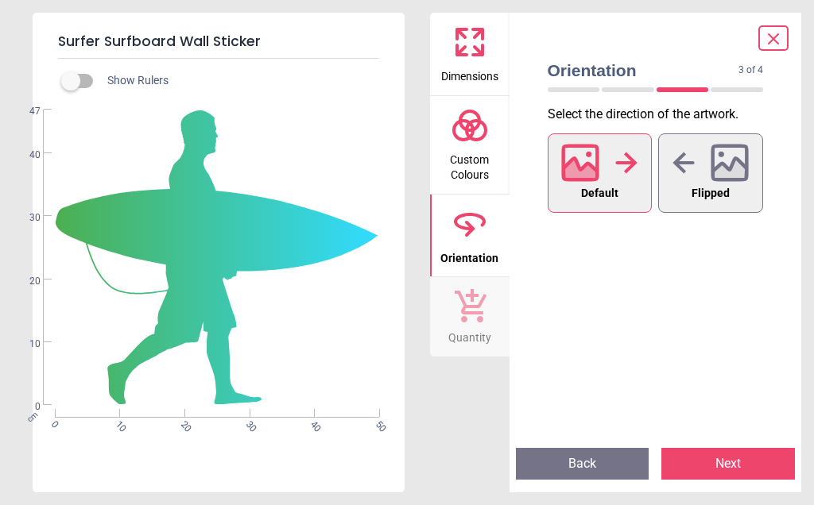
click at [731, 461] on button "Next" at bounding box center [727, 464] width 133 height 32
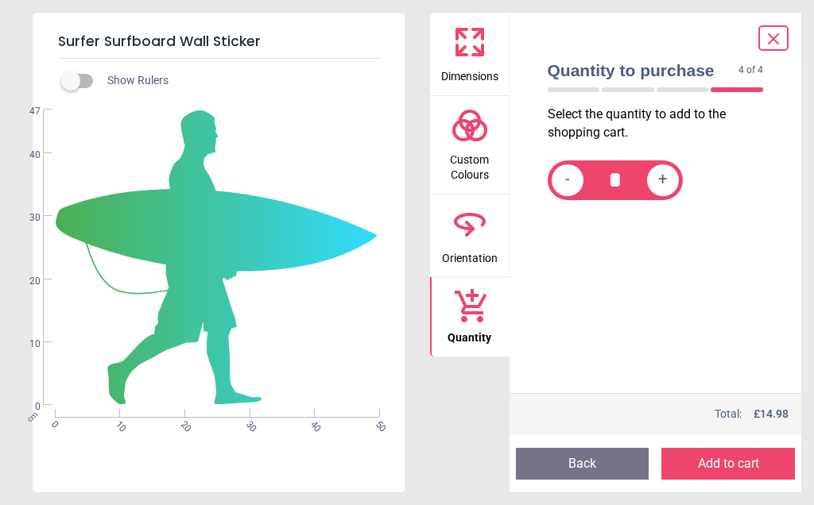
click at [733, 468] on button "Add to cart" at bounding box center [727, 464] width 133 height 32
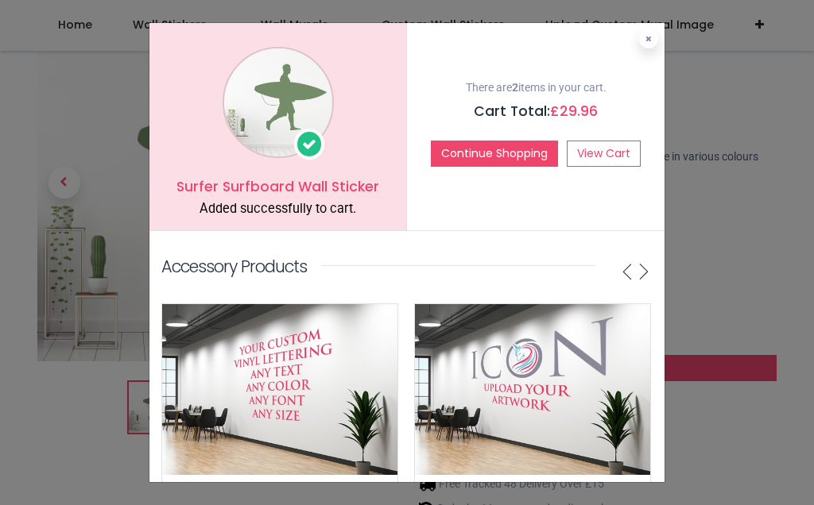
click at [621, 149] on link "View Cart" at bounding box center [603, 154] width 74 height 27
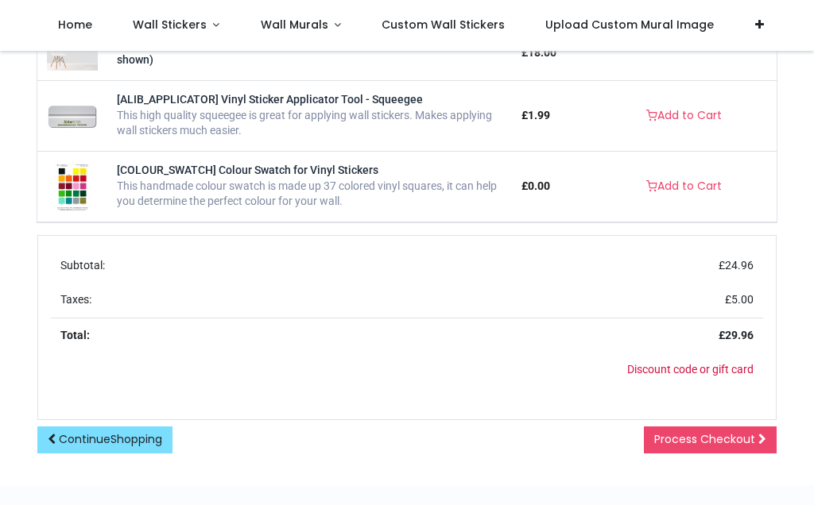
scroll to position [750, 0]
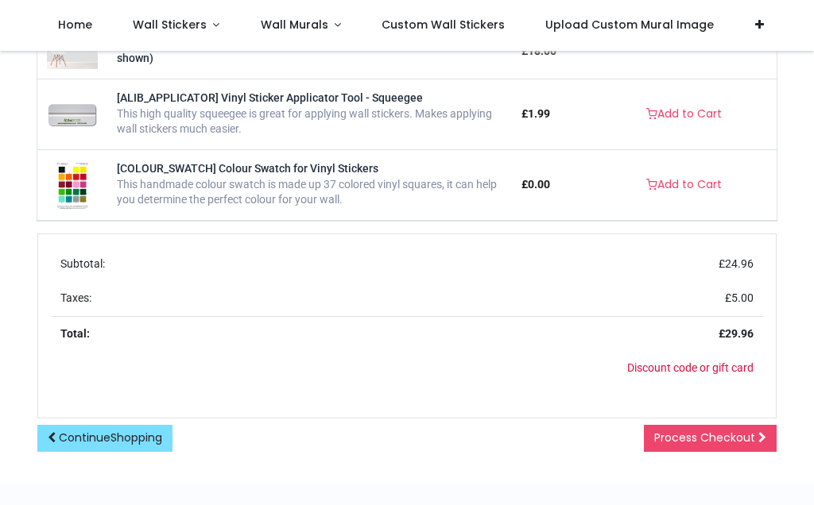
click at [730, 432] on span "Process Checkout" at bounding box center [704, 438] width 101 height 16
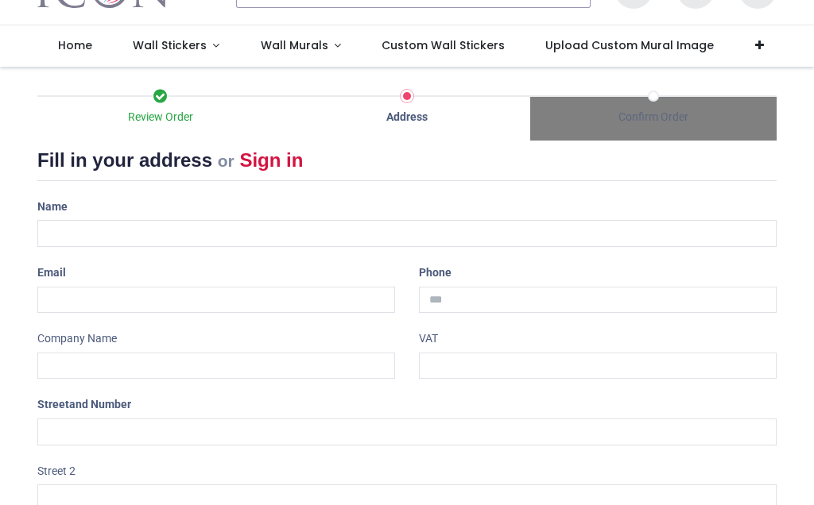
scroll to position [90, 0]
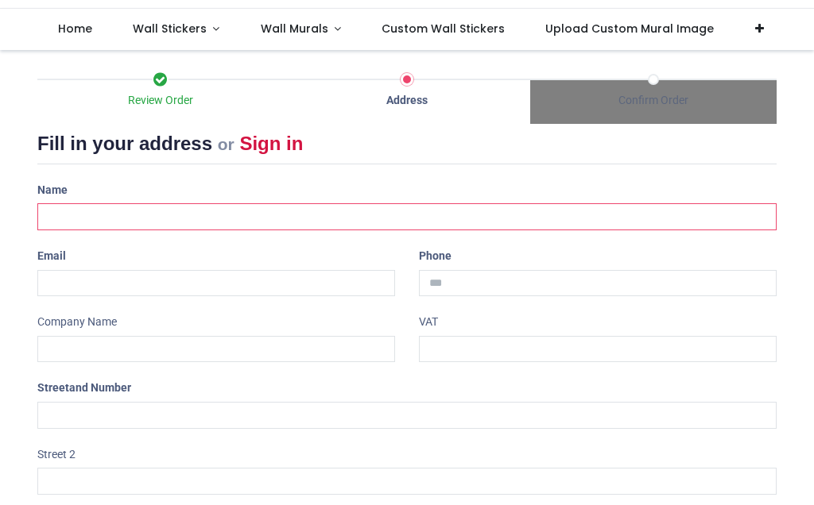
click at [113, 214] on input "text" at bounding box center [406, 216] width 739 height 27
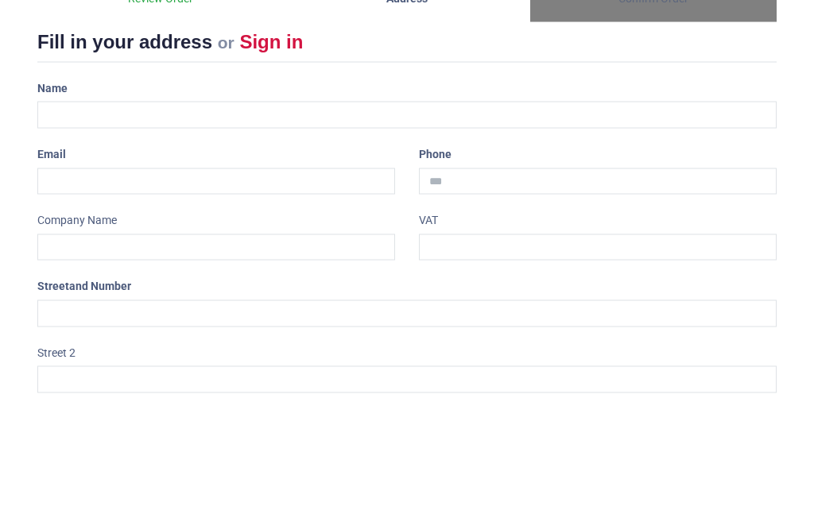
type input "**********"
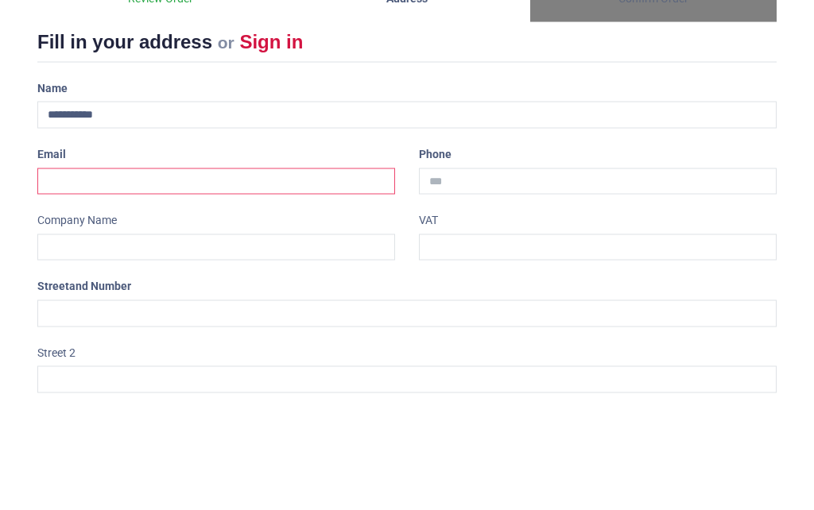
type input "**********"
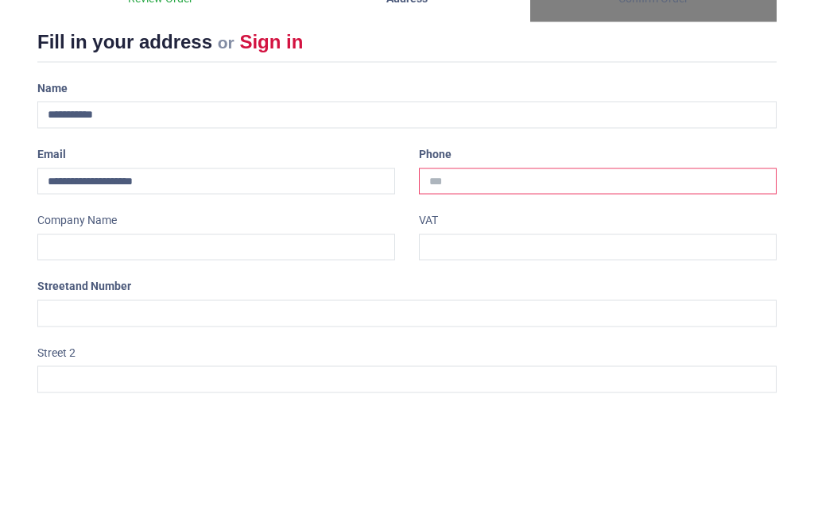
type input "**********"
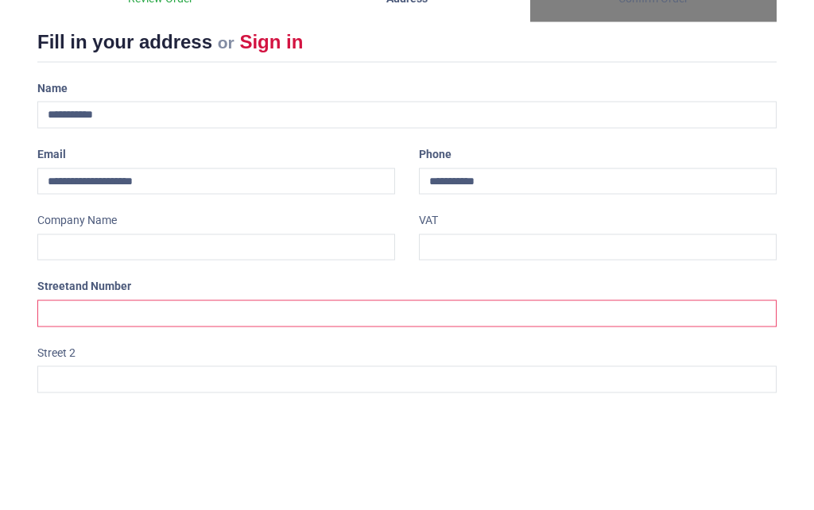
type input "**********"
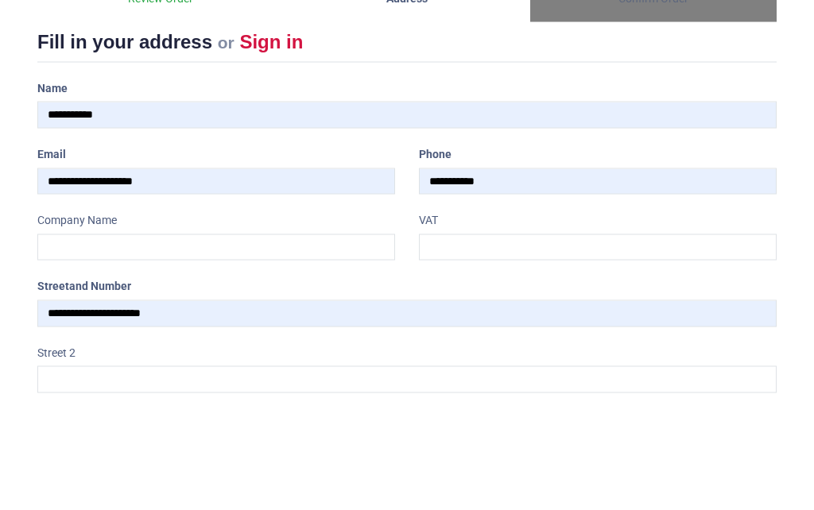
type input "**********"
type input "*******"
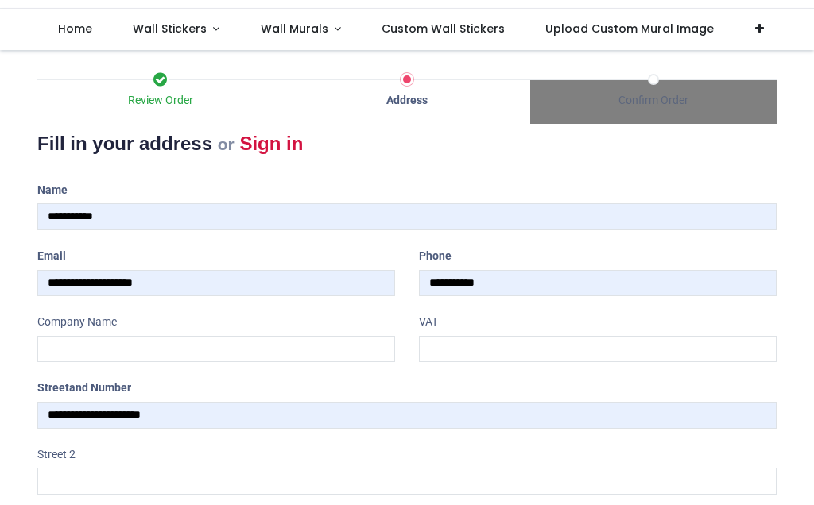
select select "***"
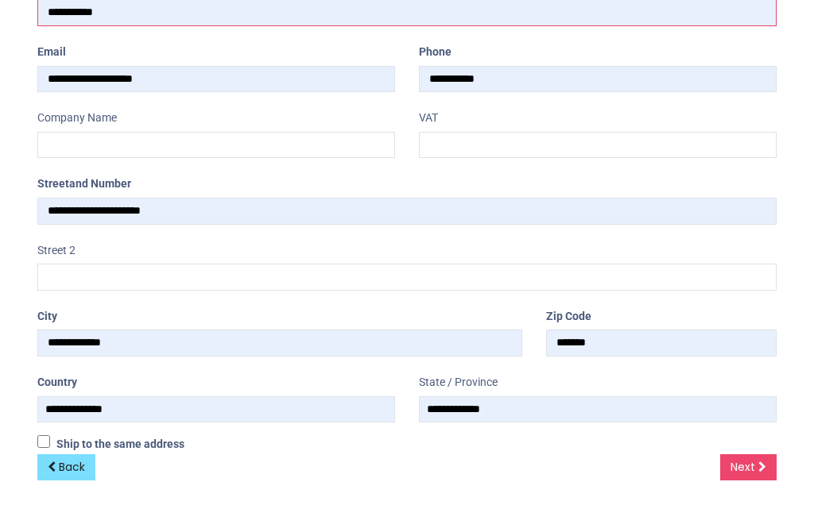
scroll to position [293, 0]
click at [750, 466] on span "Next" at bounding box center [742, 468] width 25 height 16
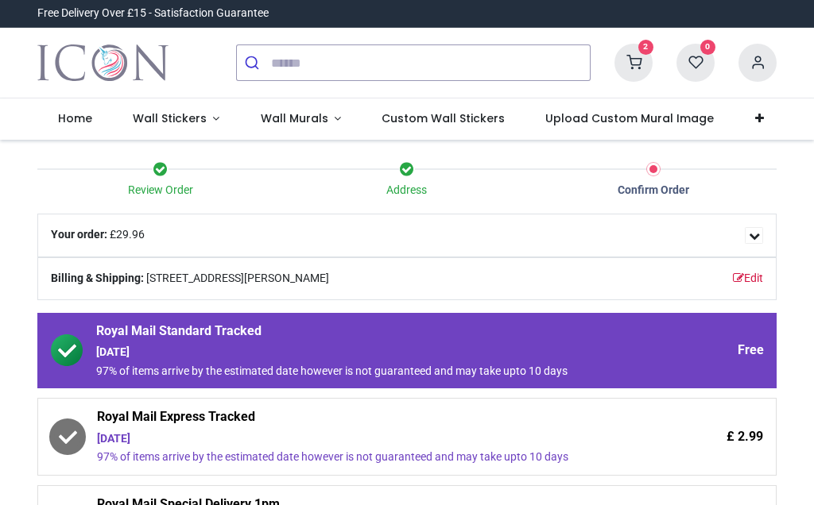
click at [745, 437] on span "£ 2.99" at bounding box center [744, 436] width 37 height 17
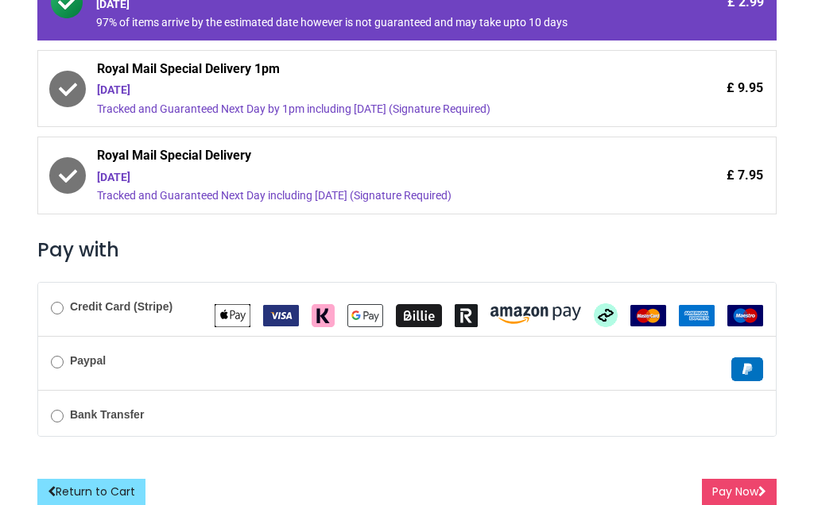
scroll to position [435, 0]
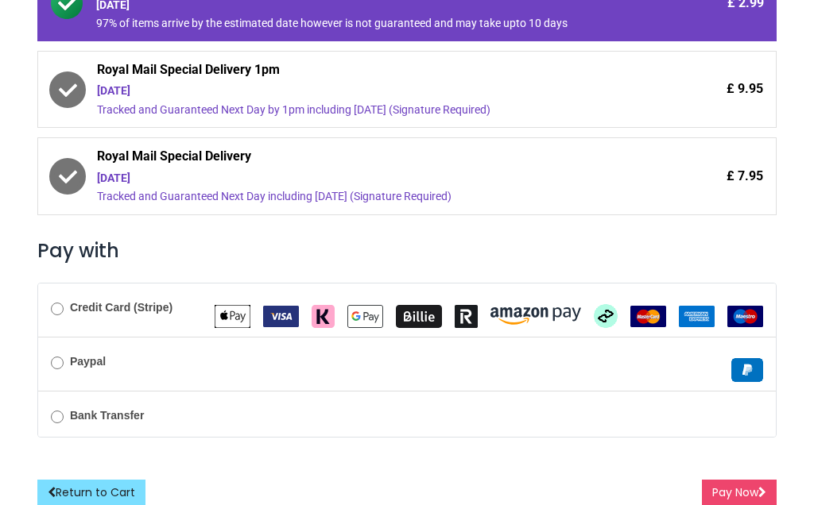
click at [279, 312] on img "VISA" at bounding box center [281, 316] width 36 height 21
click at [754, 494] on button "Pay Now" at bounding box center [739, 493] width 75 height 27
